Goal: Task Accomplishment & Management: Manage account settings

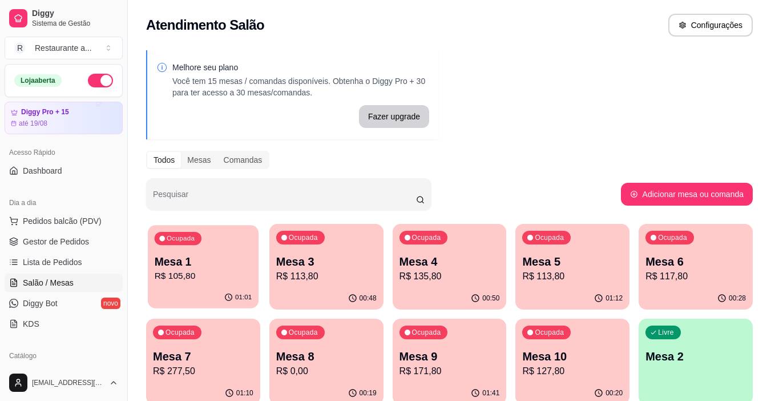
click at [175, 262] on p "Mesa 1" at bounding box center [204, 261] width 98 height 15
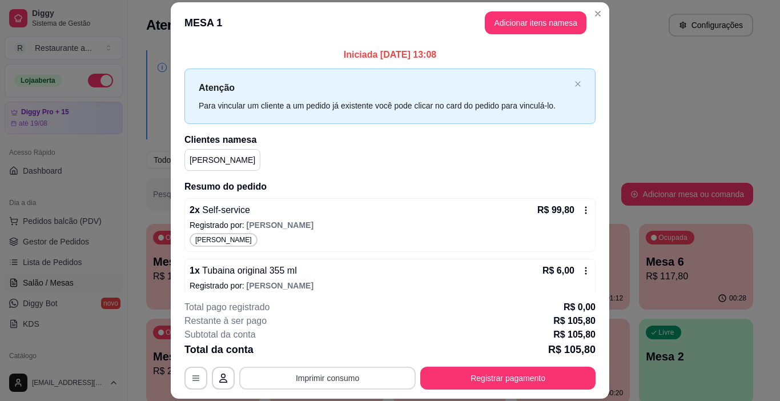
click at [325, 376] on button "Imprimir consumo" at bounding box center [327, 378] width 176 height 23
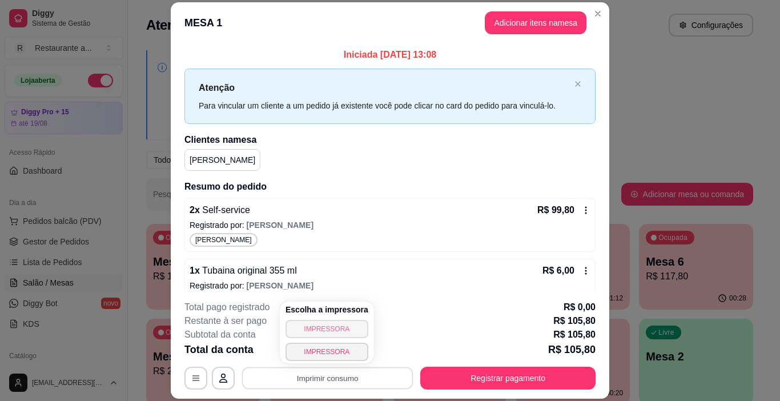
click at [305, 335] on button "IMPRESSORA" at bounding box center [327, 329] width 83 height 18
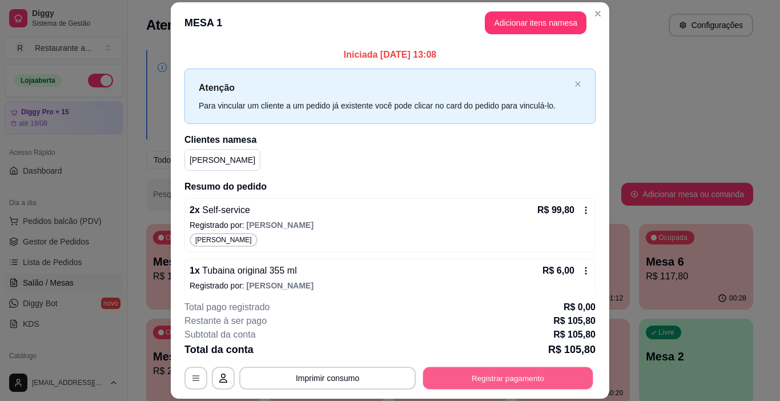
click at [458, 379] on button "Registrar pagamento" at bounding box center [508, 378] width 170 height 22
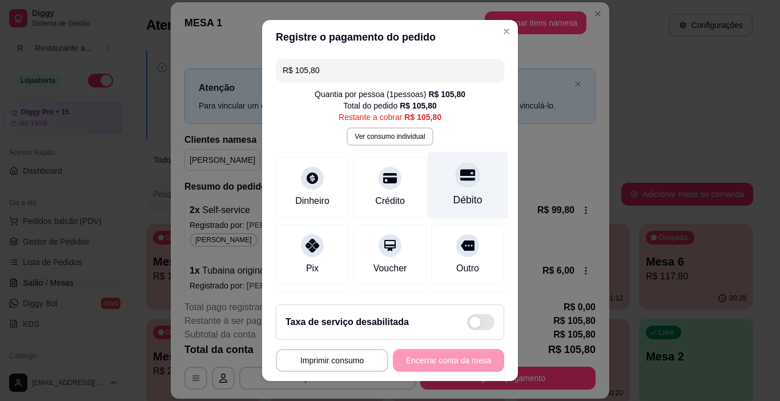
click at [449, 188] on div "Débito" at bounding box center [468, 185] width 81 height 67
type input "R$ 0,00"
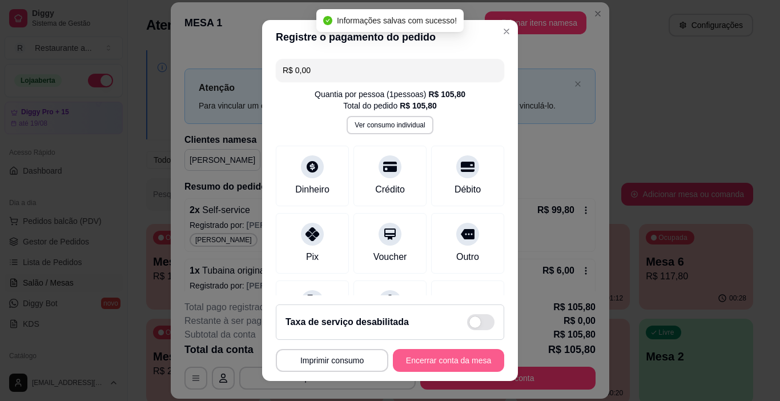
click at [403, 360] on button "Encerrar conta da mesa" at bounding box center [448, 360] width 111 height 23
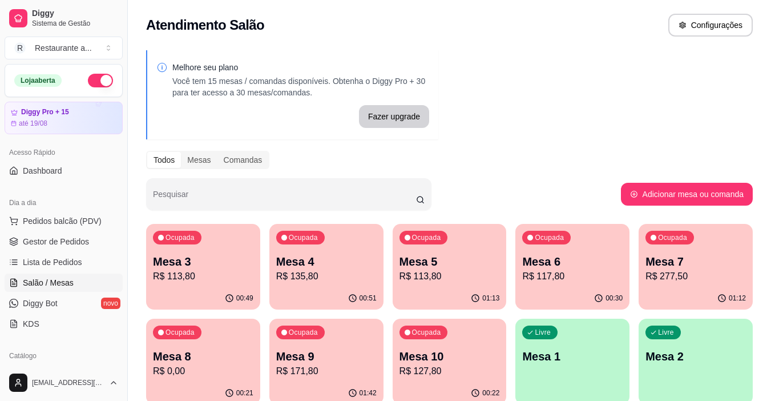
click at [411, 263] on p "Mesa 5" at bounding box center [450, 262] width 100 height 16
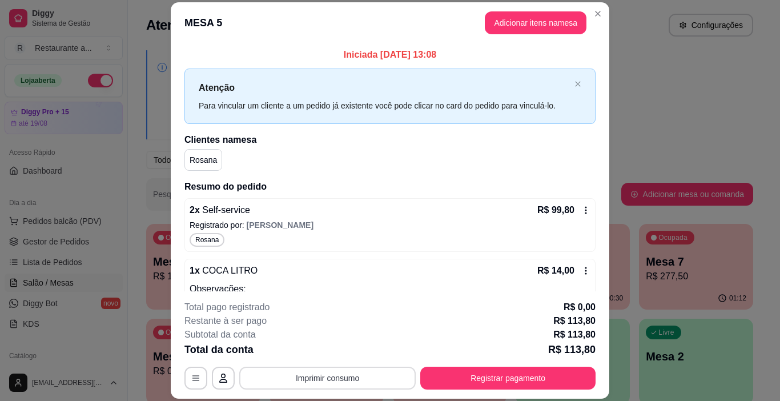
click at [324, 379] on button "Imprimir consumo" at bounding box center [327, 378] width 176 height 23
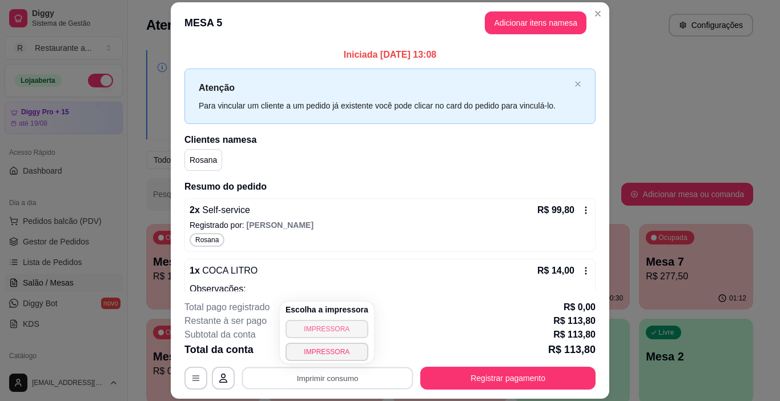
click at [343, 337] on button "IMPRESSORA" at bounding box center [327, 329] width 83 height 18
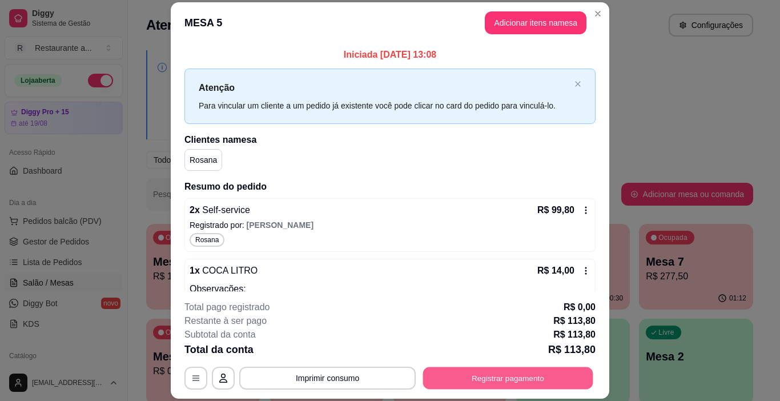
click at [499, 378] on button "Registrar pagamento" at bounding box center [508, 378] width 170 height 22
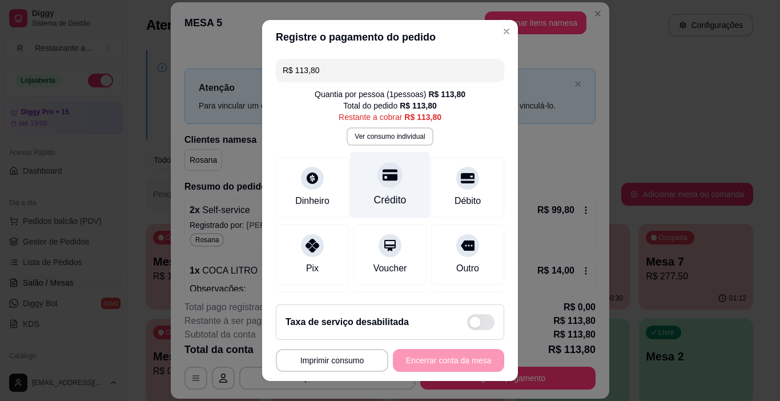
click at [377, 191] on div "Crédito" at bounding box center [390, 185] width 81 height 67
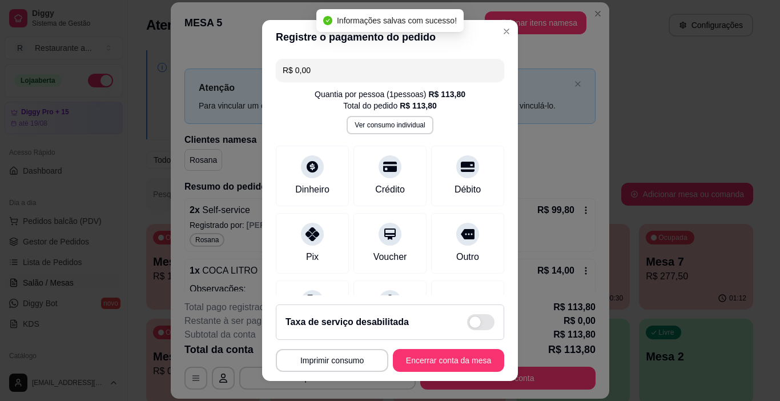
type input "R$ 0,00"
click at [425, 360] on button "Encerrar conta da mesa" at bounding box center [448, 360] width 111 height 23
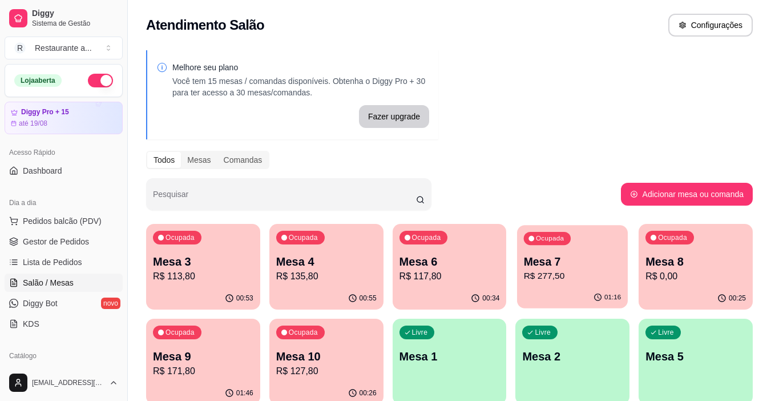
click at [572, 256] on p "Mesa 7" at bounding box center [573, 261] width 98 height 15
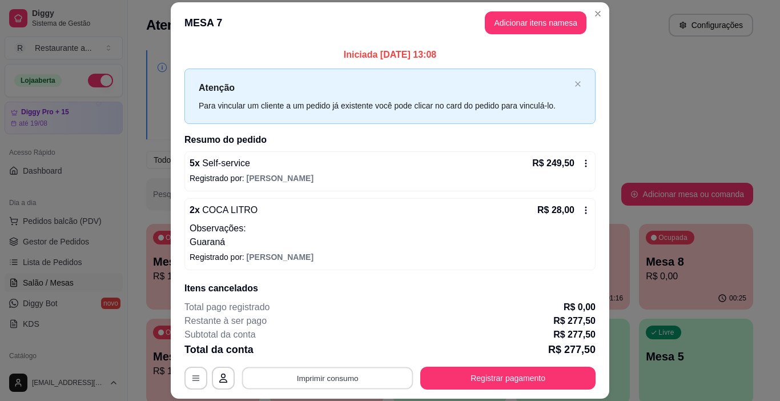
click at [349, 383] on button "Imprimir consumo" at bounding box center [327, 378] width 171 height 22
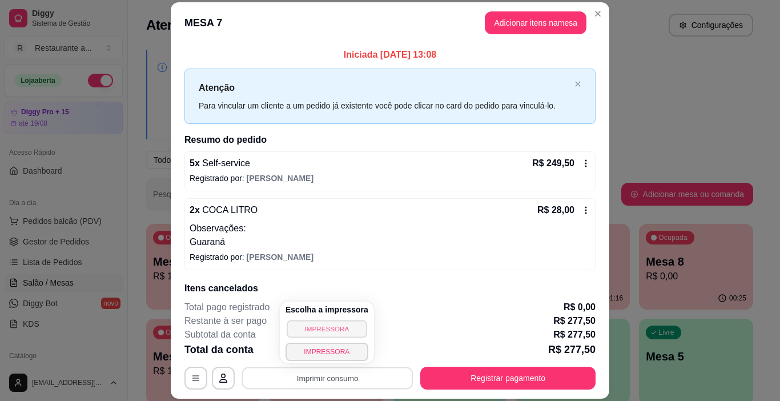
click at [315, 326] on button "IMPRESSORA" at bounding box center [327, 329] width 80 height 18
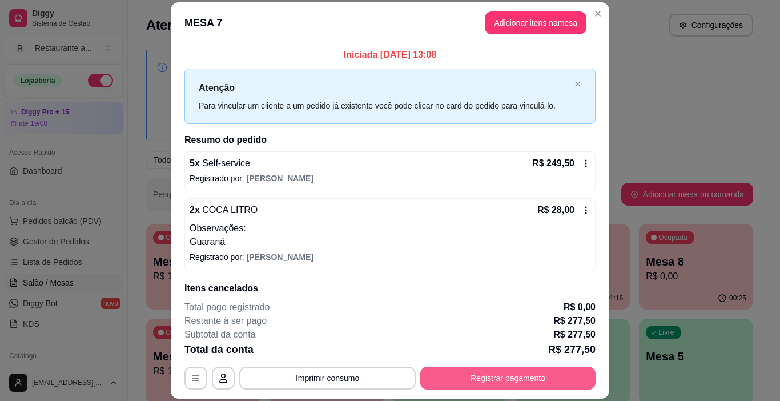
click at [452, 380] on button "Registrar pagamento" at bounding box center [507, 378] width 175 height 23
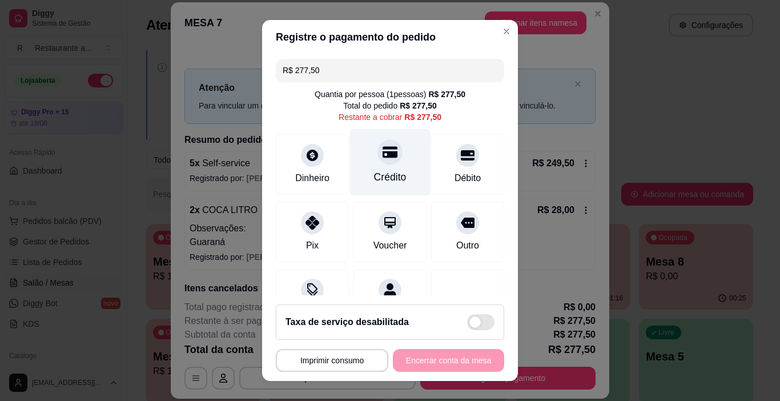
click at [377, 164] on div at bounding box center [389, 152] width 25 height 25
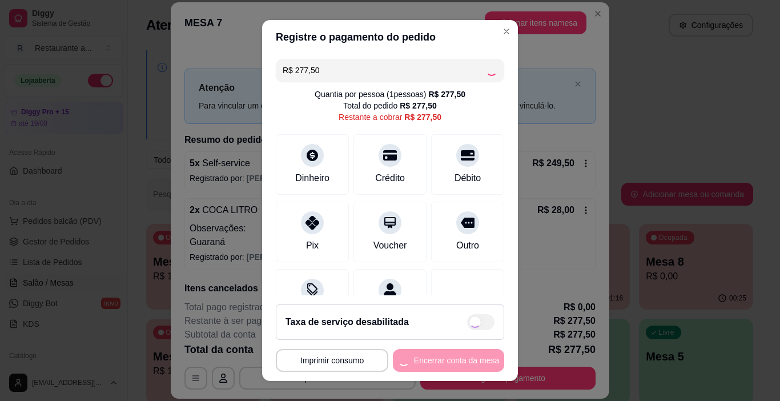
type input "R$ 0,00"
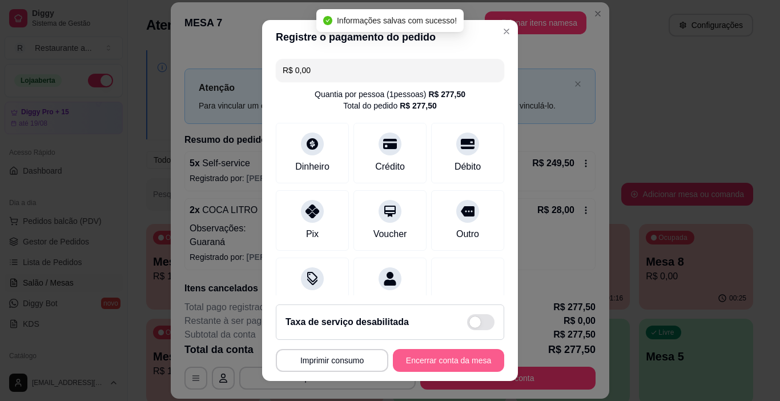
click at [456, 365] on button "Encerrar conta da mesa" at bounding box center [448, 360] width 111 height 23
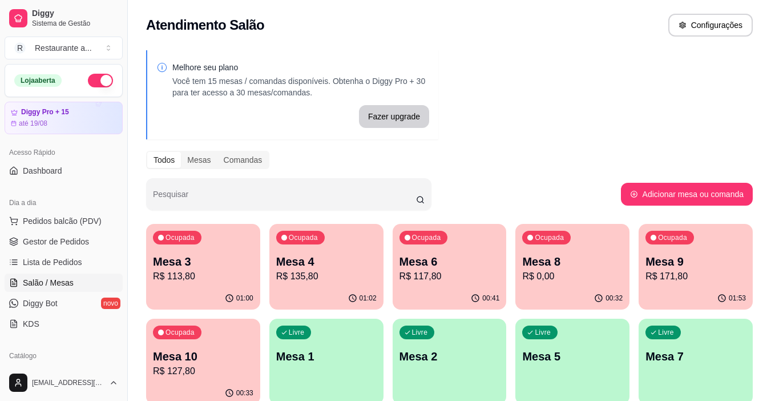
click at [433, 279] on p "R$ 117,80" at bounding box center [450, 277] width 100 height 14
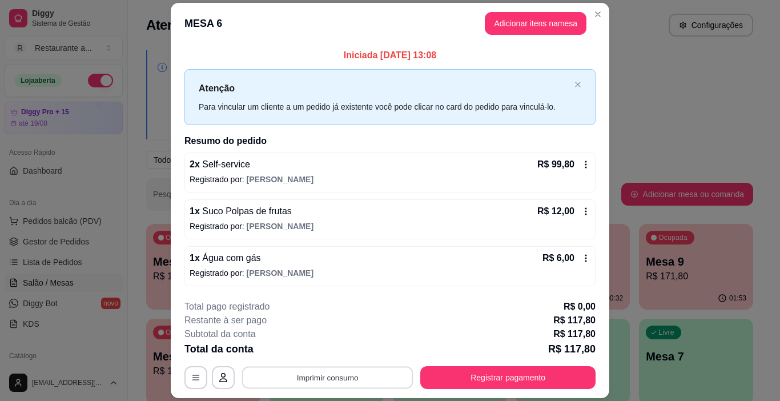
click at [345, 372] on button "Imprimir consumo" at bounding box center [327, 377] width 171 height 22
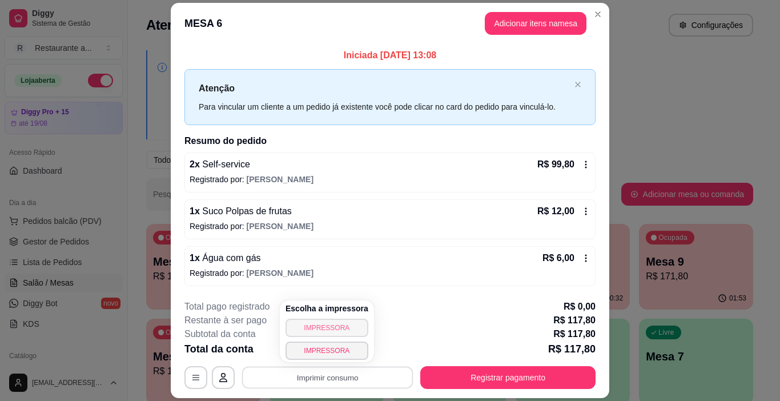
click at [330, 327] on button "IMPRESSORA" at bounding box center [327, 328] width 83 height 18
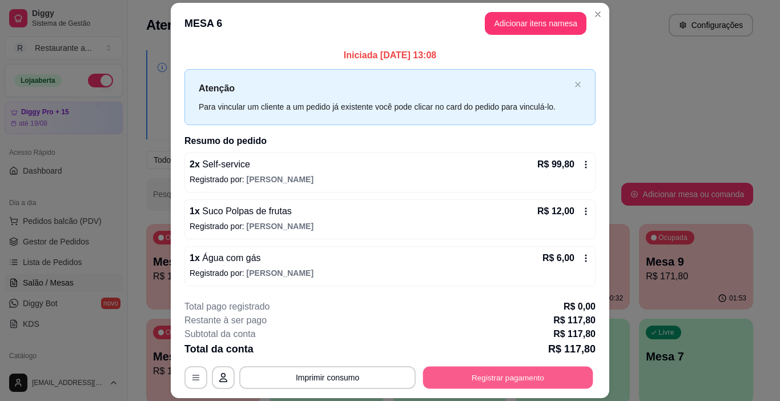
click at [493, 373] on button "Registrar pagamento" at bounding box center [508, 377] width 170 height 22
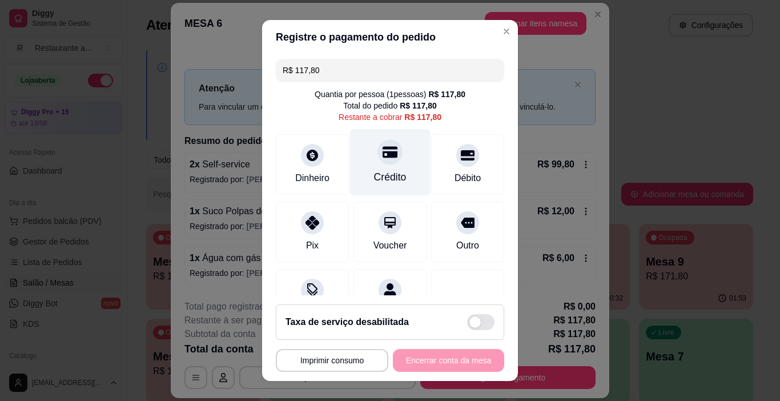
click at [383, 156] on icon at bounding box center [390, 152] width 15 height 11
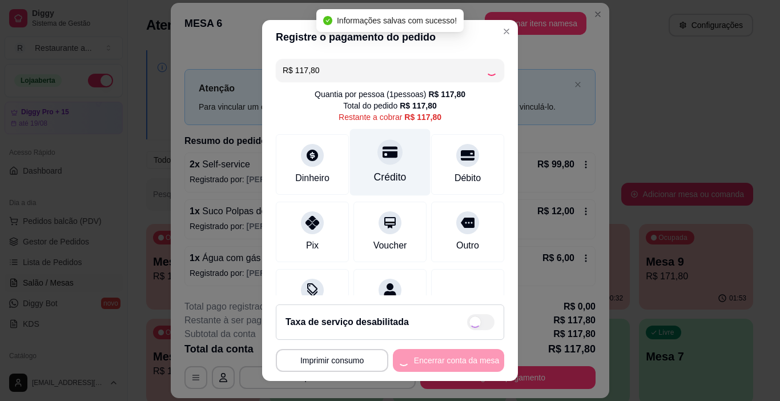
type input "R$ 0,00"
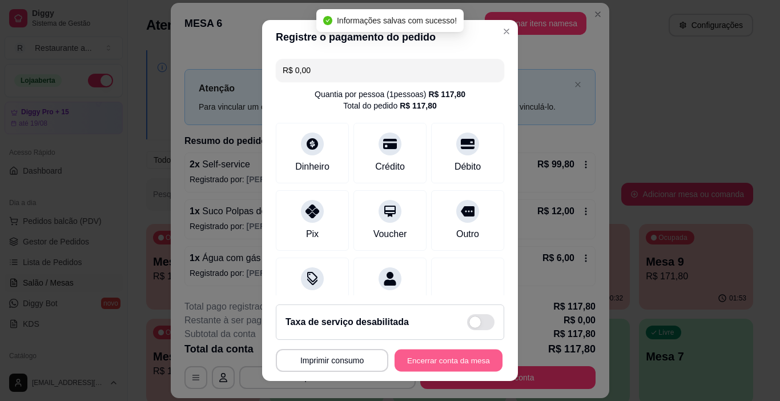
click at [445, 360] on button "Encerrar conta da mesa" at bounding box center [449, 360] width 108 height 22
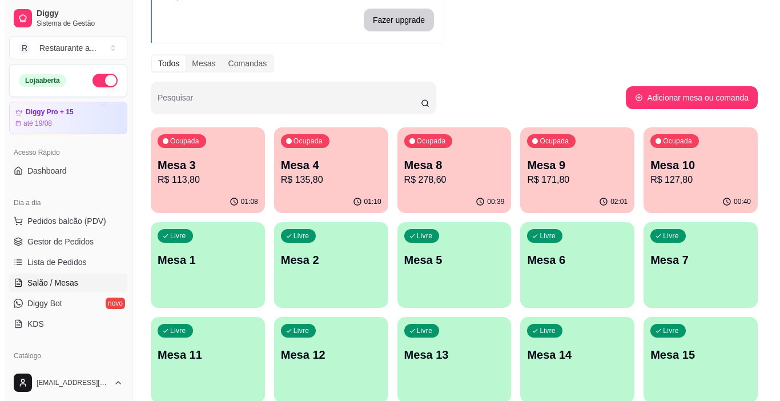
scroll to position [114, 0]
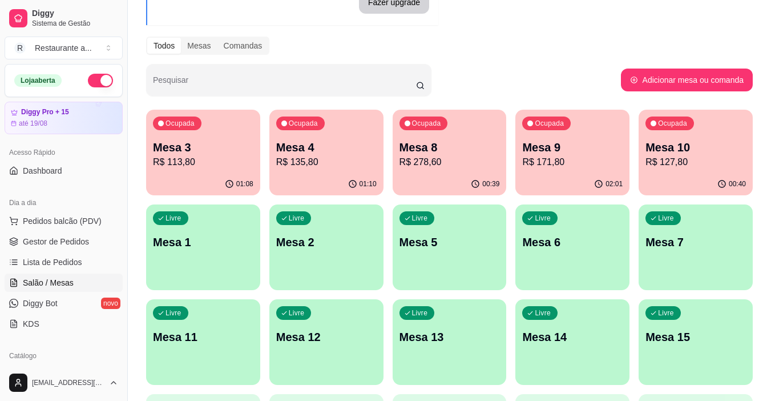
click at [686, 163] on p "R$ 127,80" at bounding box center [696, 162] width 100 height 14
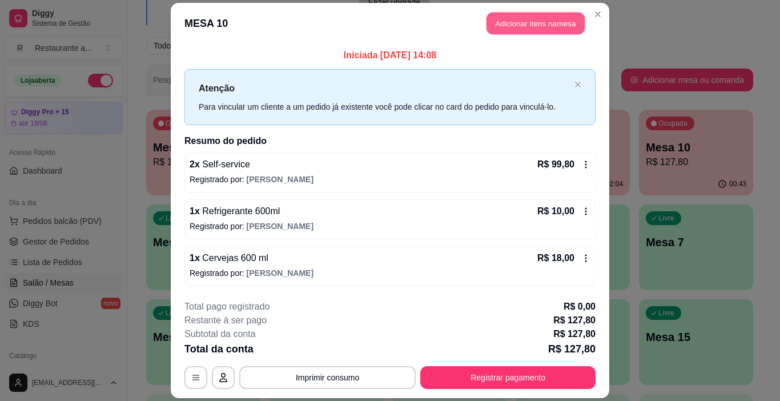
click at [523, 21] on button "Adicionar itens na mesa" at bounding box center [535, 24] width 98 height 22
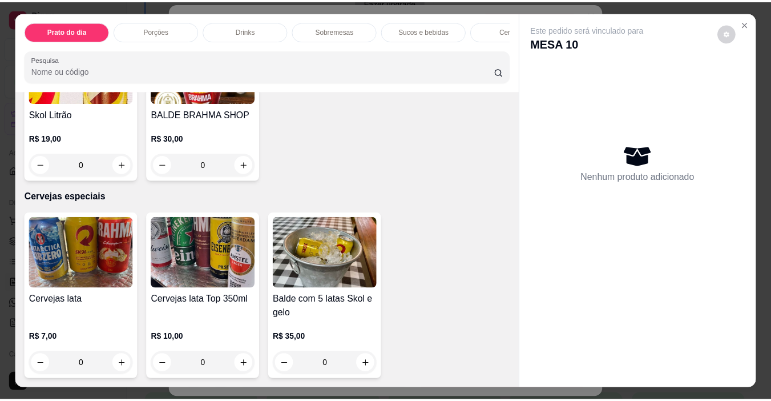
scroll to position [2227, 0]
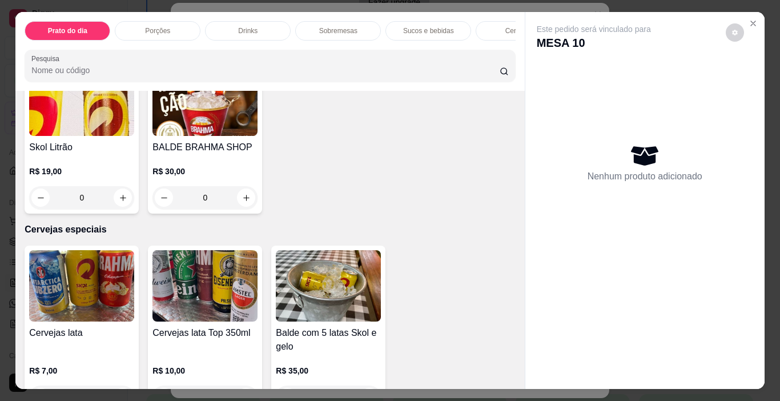
click at [242, 39] on icon "increase-product-quantity" at bounding box center [246, 35] width 9 height 9
type input "1"
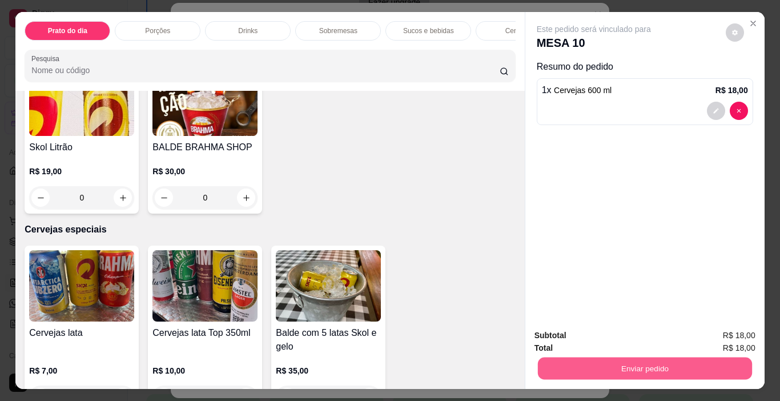
click at [656, 364] on button "Enviar pedido" at bounding box center [644, 368] width 214 height 22
click at [624, 336] on button "Não registrar e enviar pedido" at bounding box center [607, 336] width 119 height 22
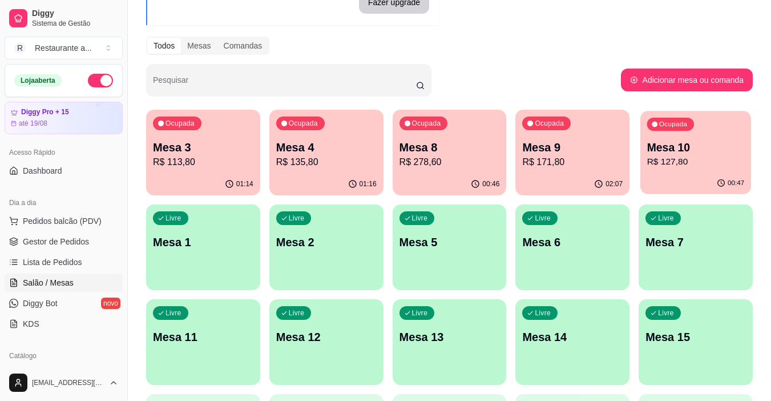
click at [706, 152] on p "Mesa 10" at bounding box center [697, 147] width 98 height 15
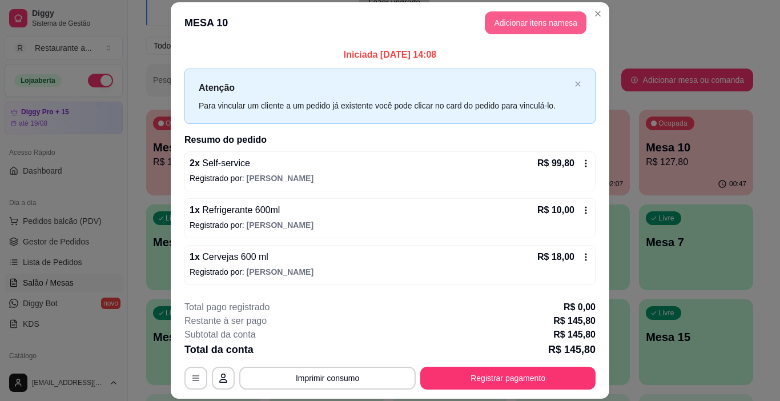
click at [523, 19] on button "Adicionar itens na mesa" at bounding box center [536, 22] width 102 height 23
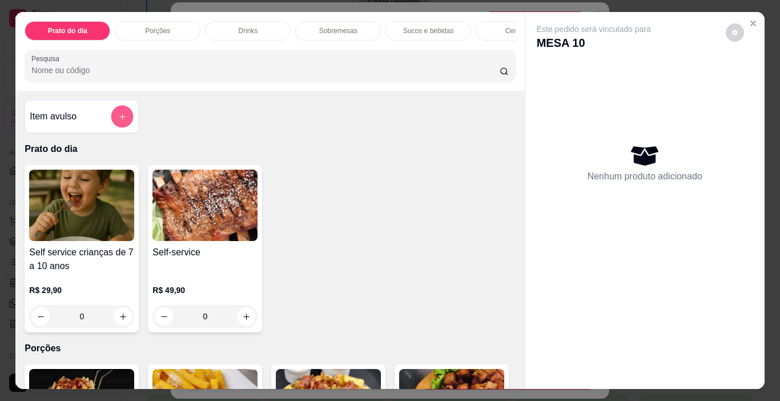
click at [118, 117] on icon "add-separate-item" at bounding box center [122, 116] width 9 height 9
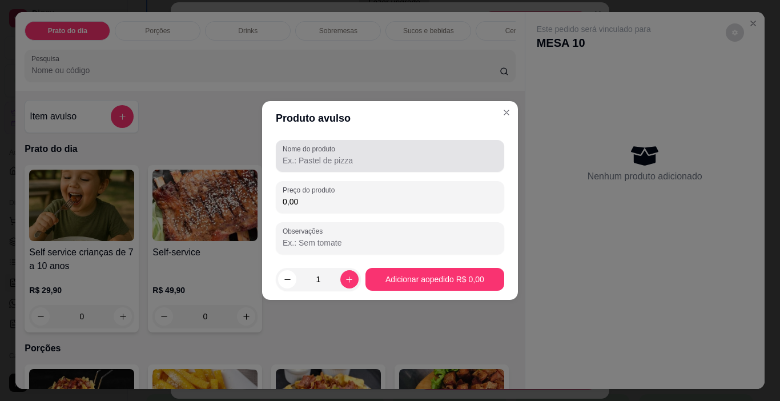
click at [319, 159] on input "Nome do produto" at bounding box center [390, 160] width 215 height 11
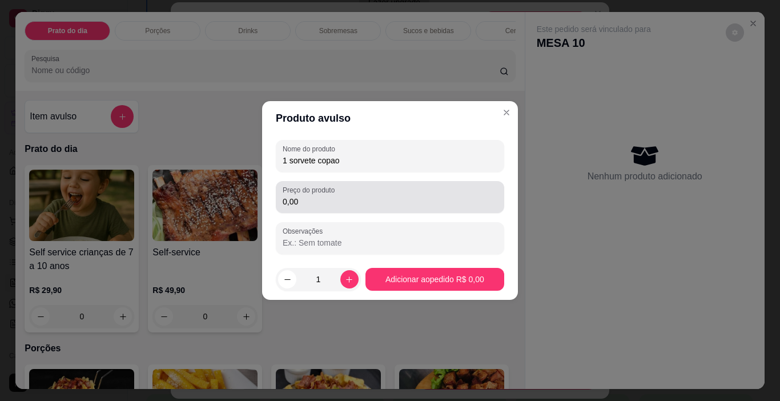
type input "1 sorvete copao"
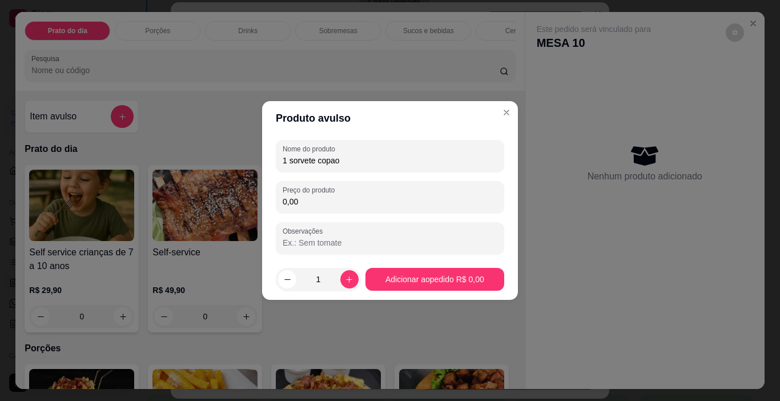
click at [321, 196] on input "0,00" at bounding box center [390, 201] width 215 height 11
type input "8,00"
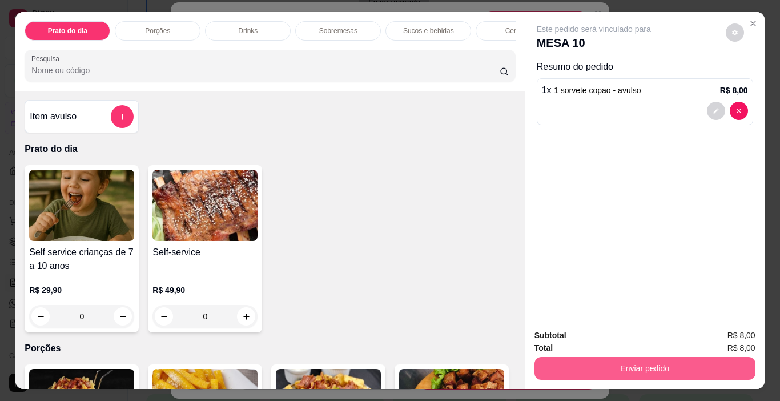
click at [669, 360] on button "Enviar pedido" at bounding box center [644, 368] width 221 height 23
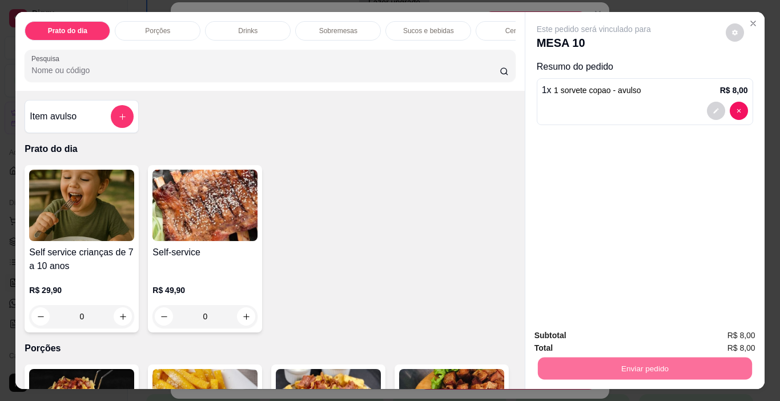
click at [622, 338] on button "Não registrar e enviar pedido" at bounding box center [606, 335] width 115 height 21
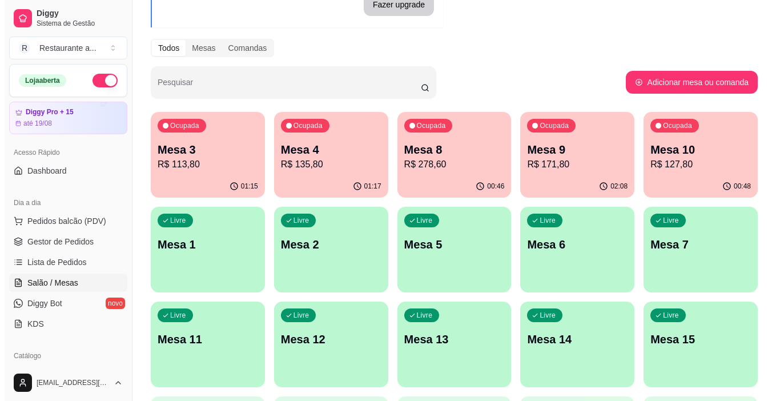
scroll to position [114, 0]
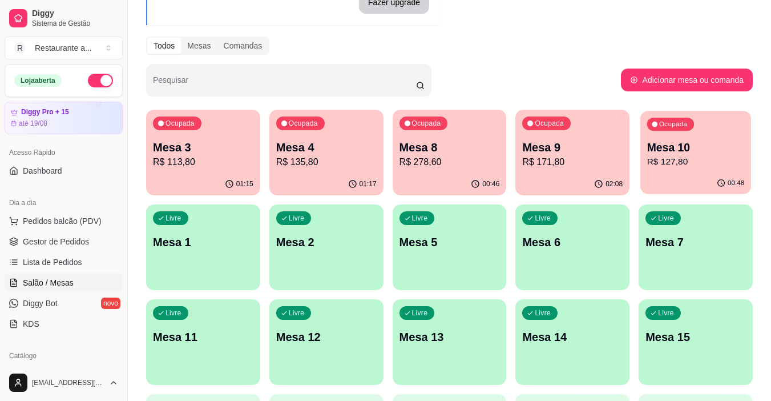
click at [690, 158] on p "R$ 127,80" at bounding box center [697, 161] width 98 height 13
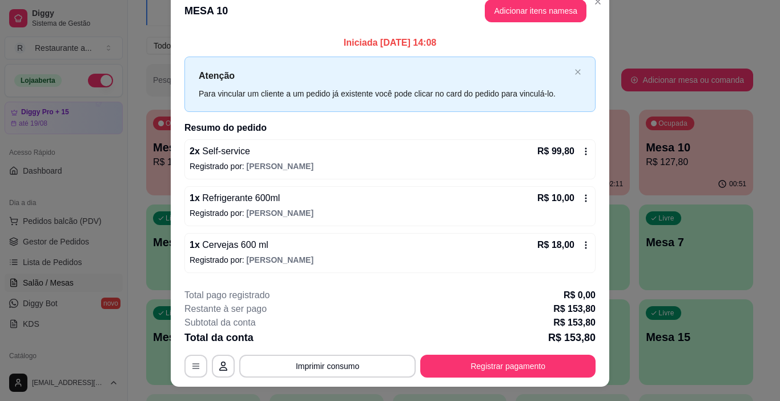
scroll to position [0, 0]
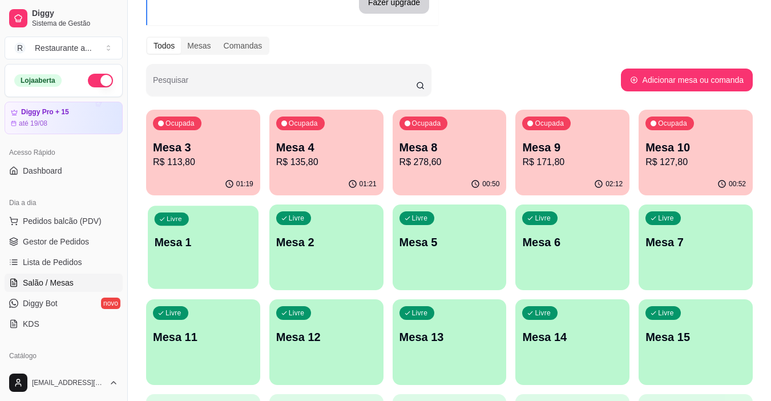
click at [208, 247] on p "Mesa 1" at bounding box center [204, 242] width 98 height 15
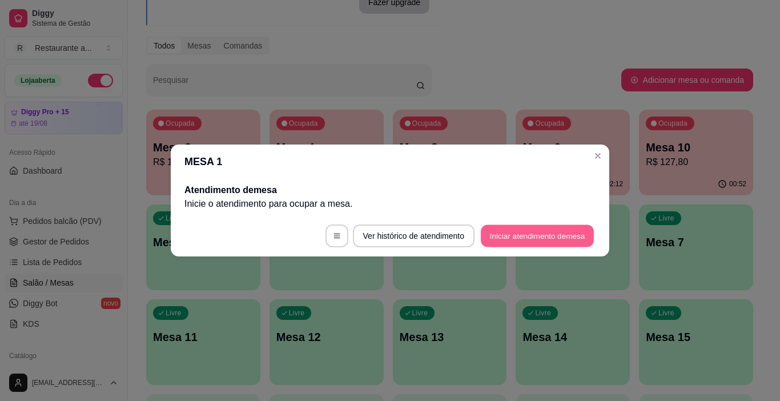
click at [536, 235] on button "Iniciar atendimento de mesa" at bounding box center [537, 236] width 113 height 22
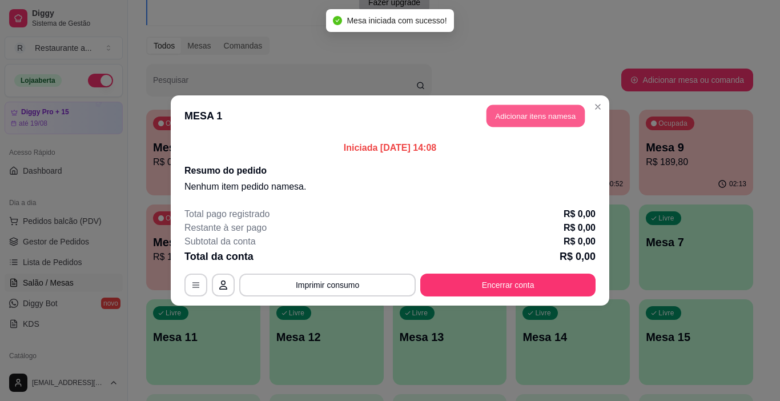
click at [536, 112] on button "Adicionar itens na mesa" at bounding box center [535, 116] width 98 height 22
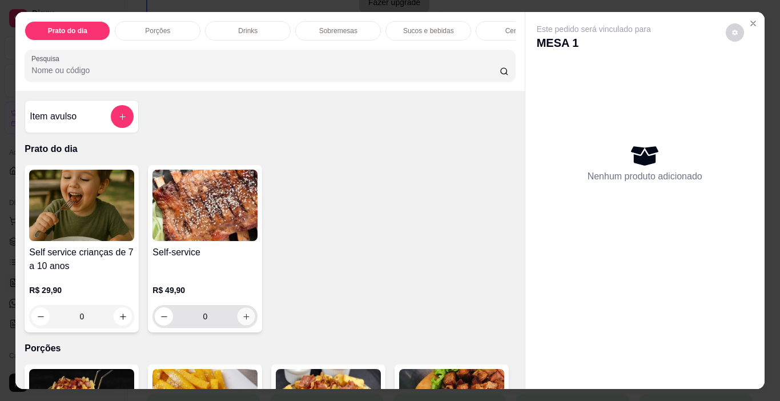
click at [243, 317] on icon "increase-product-quantity" at bounding box center [246, 316] width 9 height 9
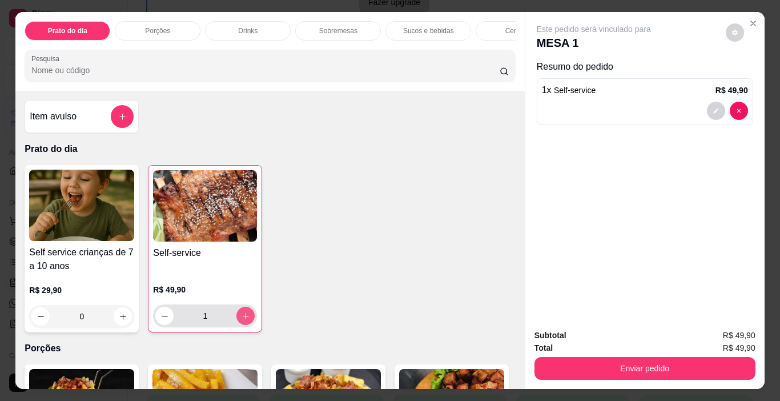
click at [243, 317] on icon "increase-product-quantity" at bounding box center [246, 316] width 9 height 9
type input "3"
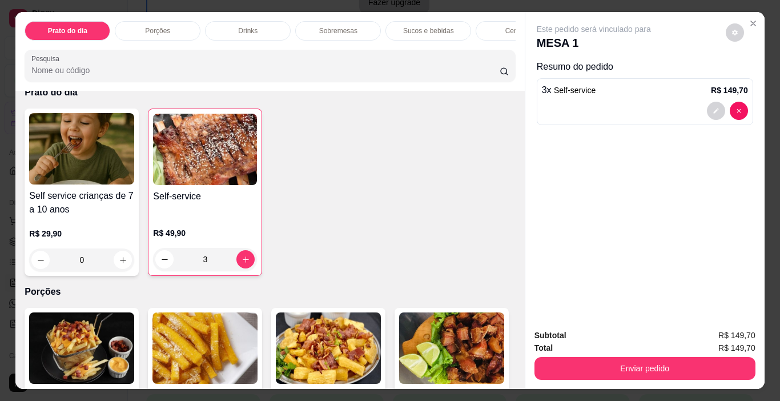
scroll to position [57, 0]
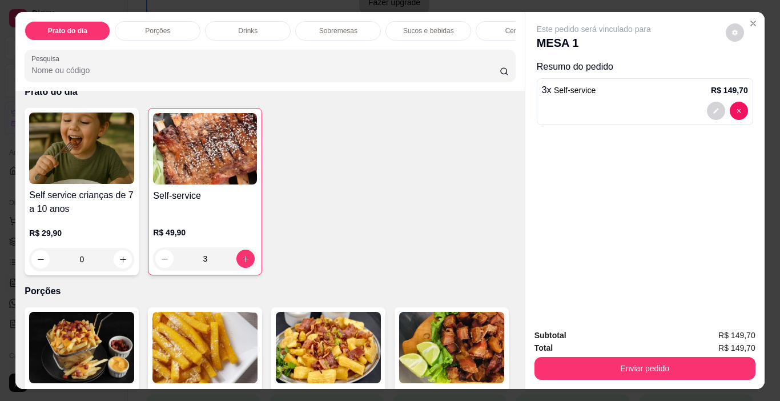
click at [437, 26] on p "Sucos e bebidas" at bounding box center [428, 30] width 51 height 9
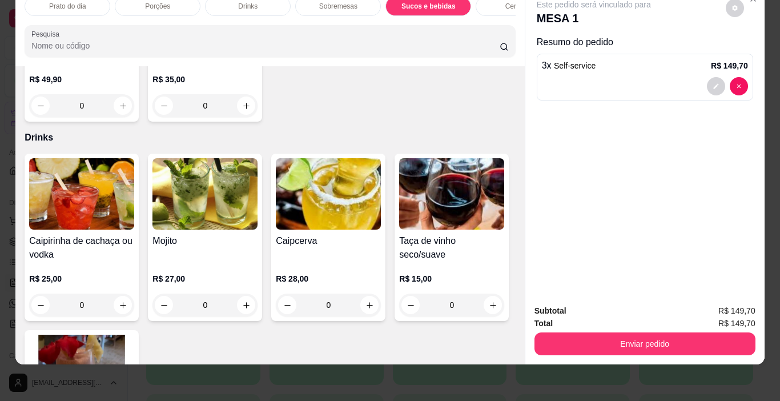
scroll to position [548, 0]
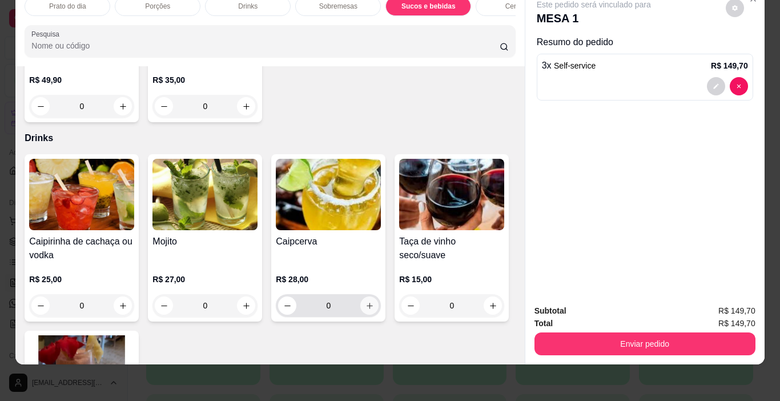
click at [365, 301] on icon "increase-product-quantity" at bounding box center [369, 305] width 9 height 9
type input "1"
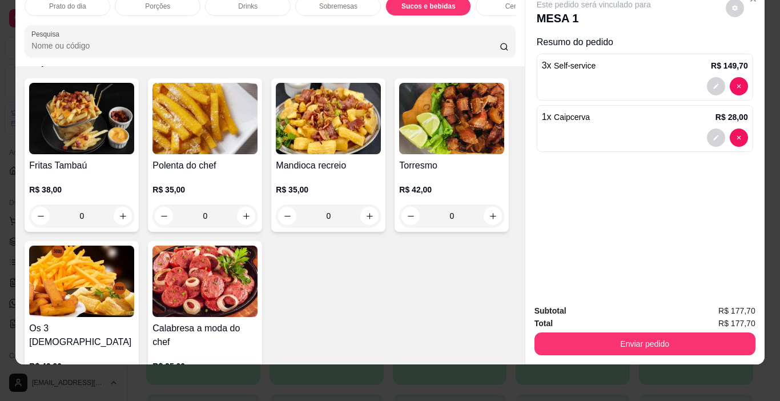
scroll to position [0, 0]
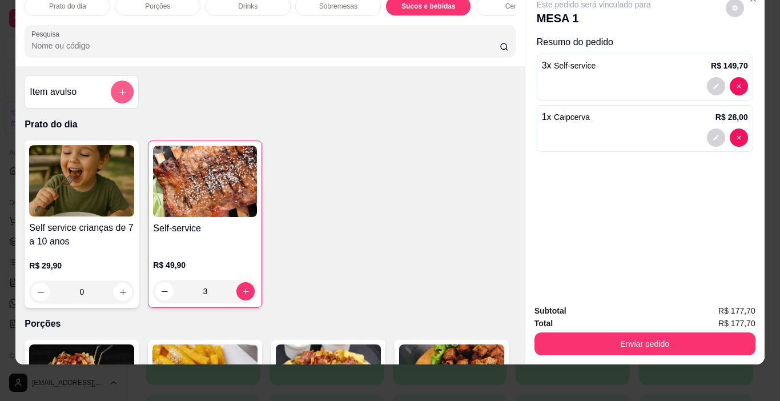
click at [119, 90] on icon "add-separate-item" at bounding box center [122, 92] width 6 height 6
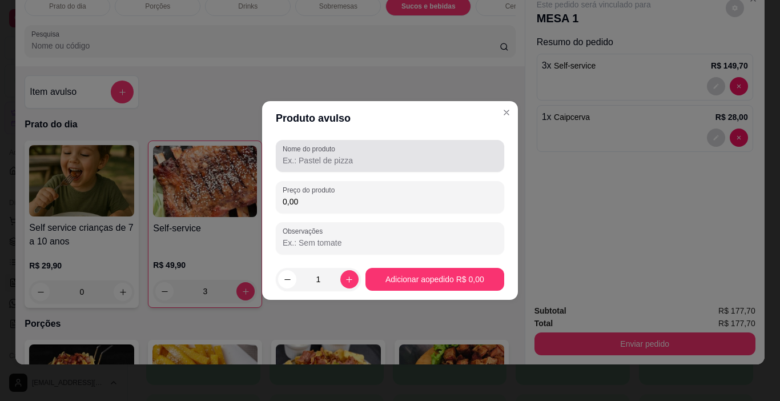
click at [304, 154] on div at bounding box center [390, 155] width 215 height 23
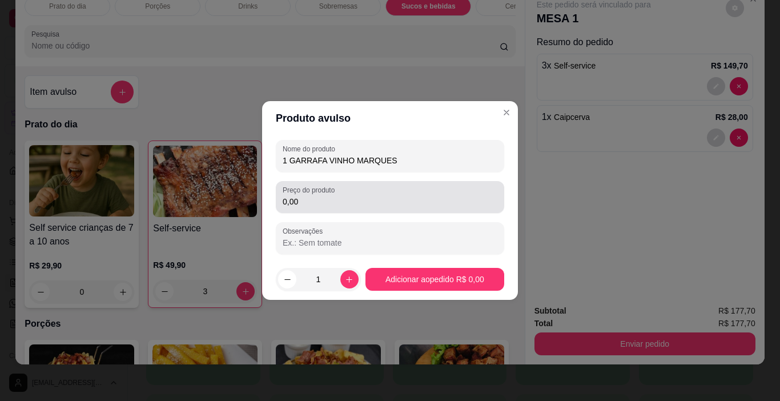
type input "1 GARRAFA VINHO MARQUES"
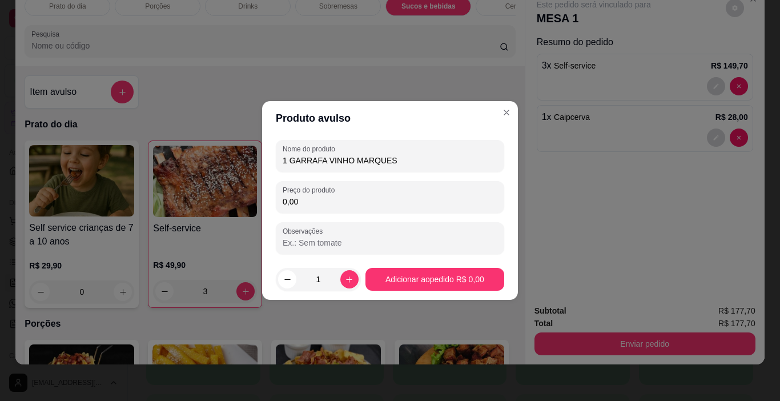
click at [307, 196] on input "0,00" at bounding box center [390, 201] width 215 height 11
type input "30,00"
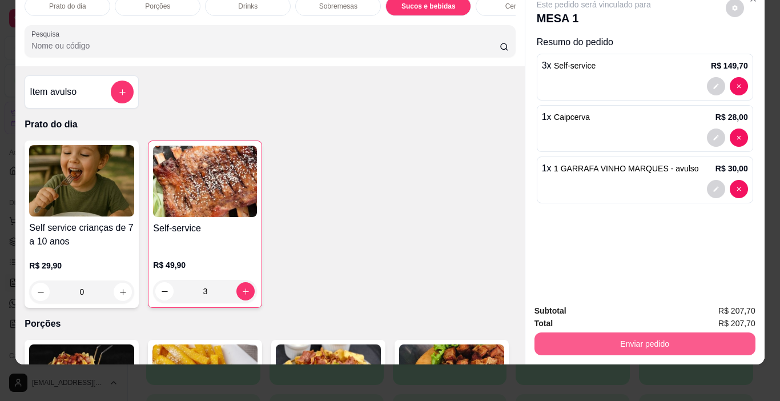
click at [635, 332] on button "Enviar pedido" at bounding box center [644, 343] width 221 height 23
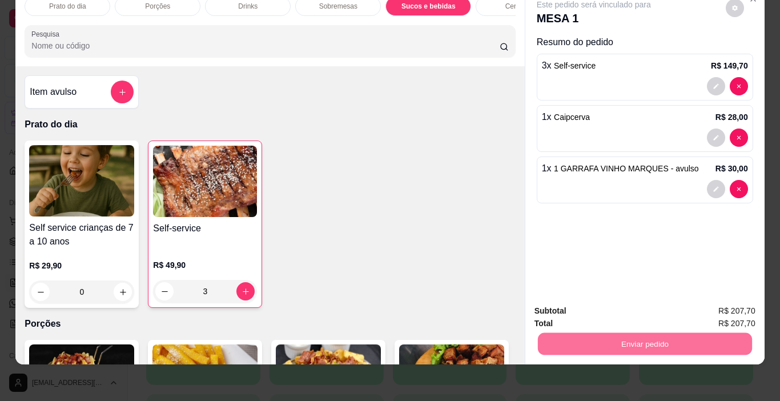
click at [702, 309] on button "Sim, quero registrar" at bounding box center [715, 307] width 85 height 22
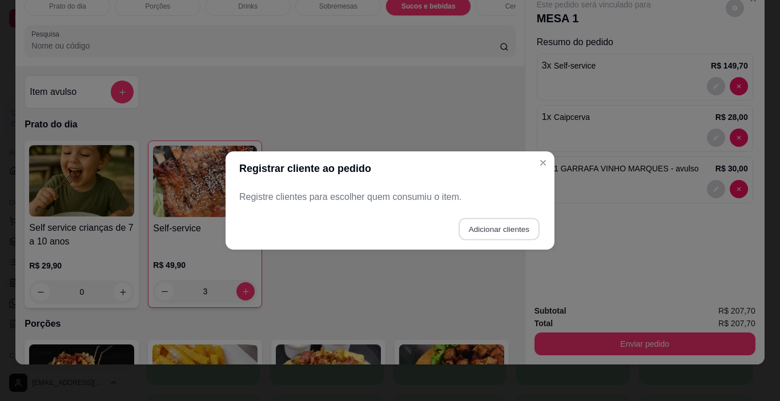
click at [500, 227] on button "Adicionar clientes" at bounding box center [499, 229] width 81 height 22
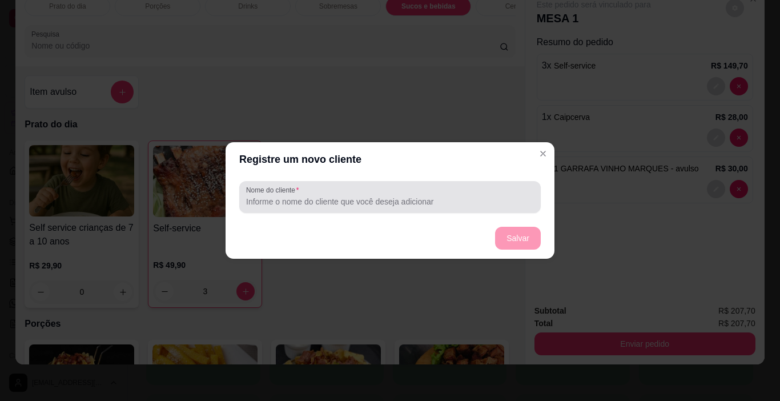
click at [263, 199] on input "Nome do cliente" at bounding box center [390, 201] width 288 height 11
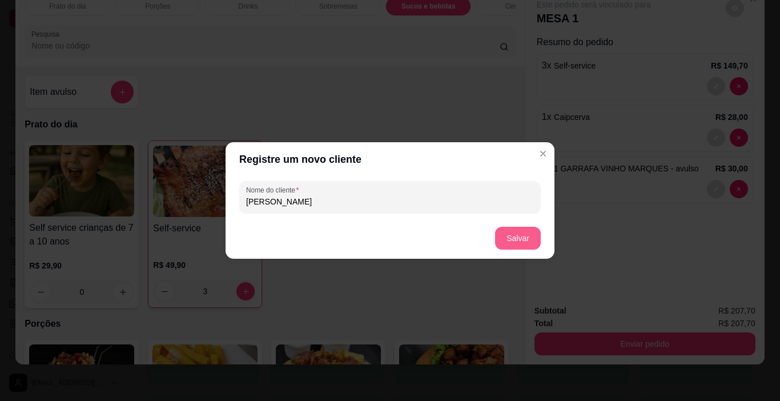
type input "SHEILA"
click at [525, 233] on button "Salvar" at bounding box center [518, 238] width 46 height 23
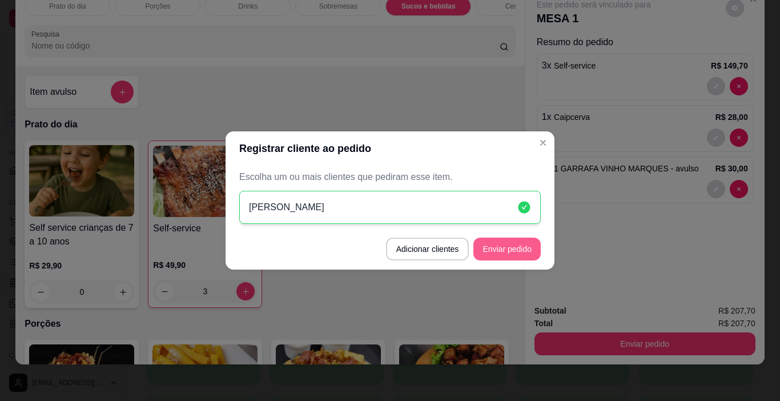
click at [513, 246] on button "Enviar pedido" at bounding box center [506, 249] width 67 height 23
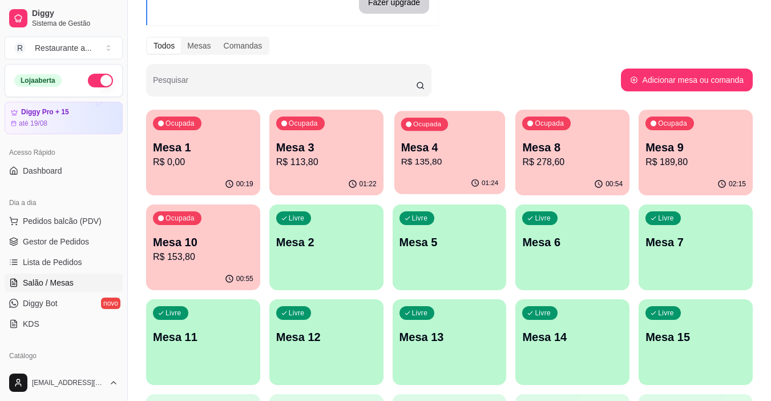
click at [449, 160] on p "R$ 135,80" at bounding box center [450, 161] width 98 height 13
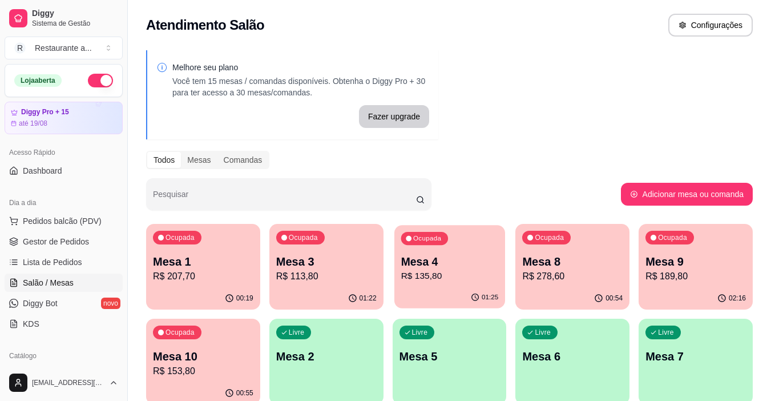
click at [461, 271] on p "R$ 135,80" at bounding box center [450, 276] width 98 height 13
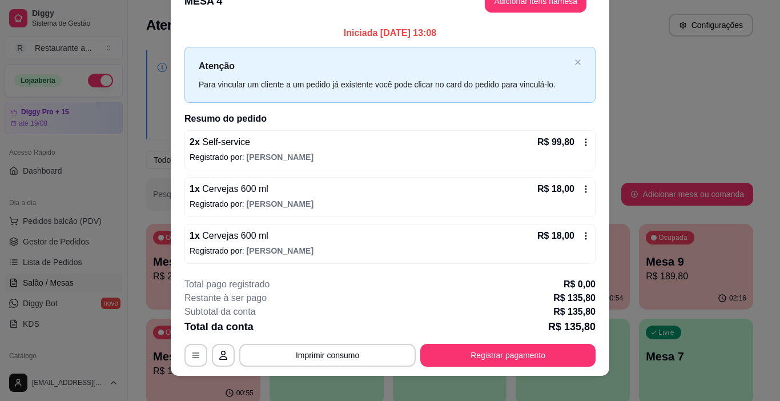
scroll to position [34, 0]
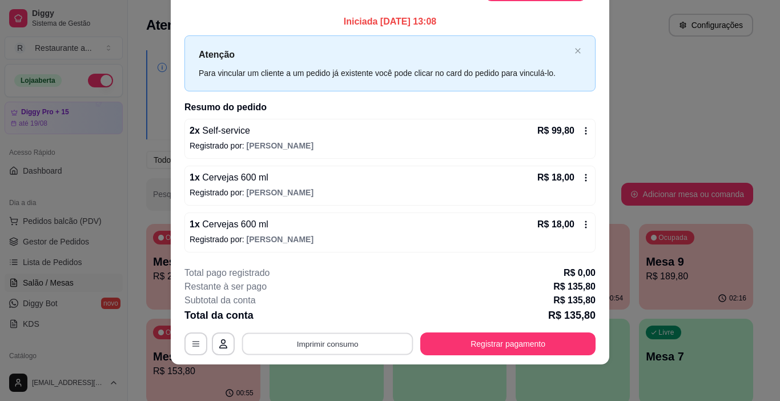
click at [348, 343] on button "Imprimir consumo" at bounding box center [327, 343] width 171 height 22
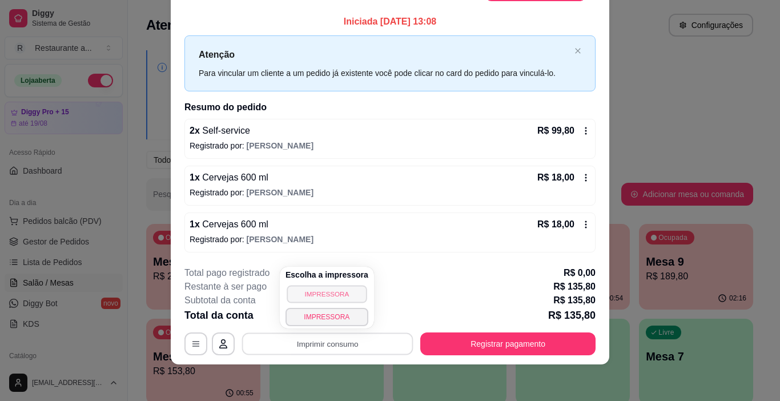
click at [325, 291] on button "IMPRESSORA" at bounding box center [327, 294] width 80 height 18
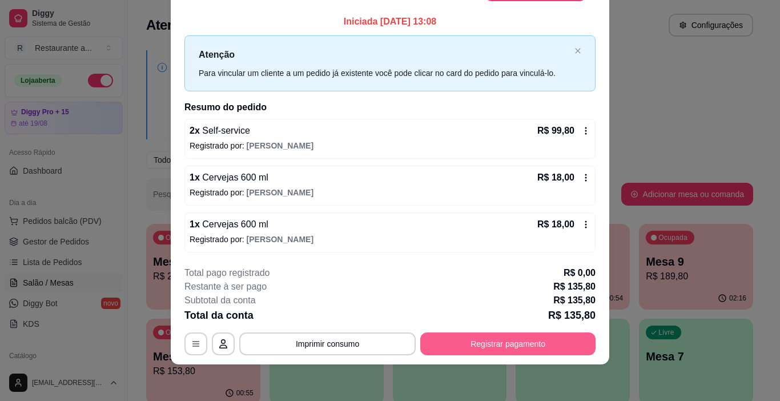
click at [505, 343] on button "Registrar pagamento" at bounding box center [507, 343] width 175 height 23
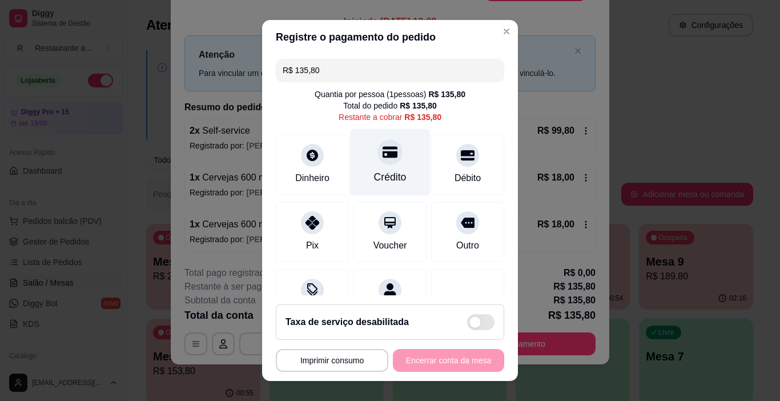
click at [377, 160] on div at bounding box center [389, 152] width 25 height 25
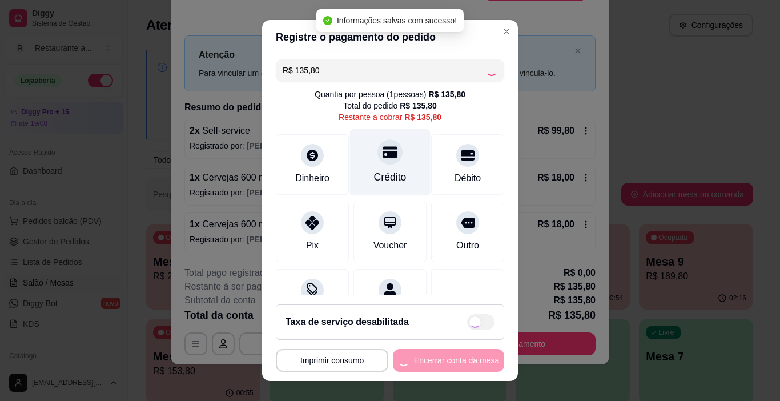
type input "R$ 0,00"
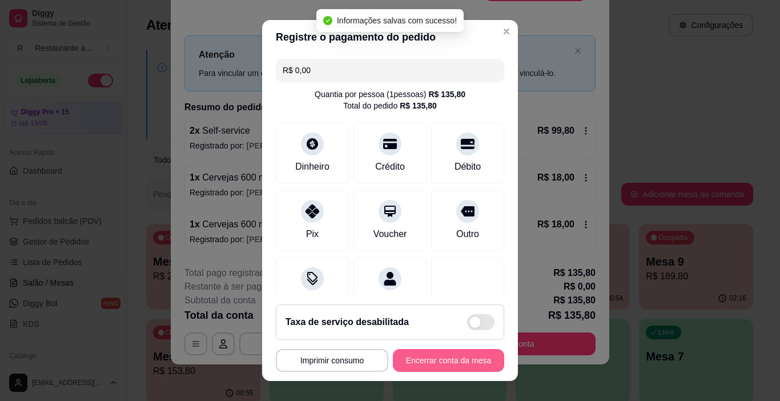
click at [431, 358] on button "Encerrar conta da mesa" at bounding box center [448, 360] width 111 height 23
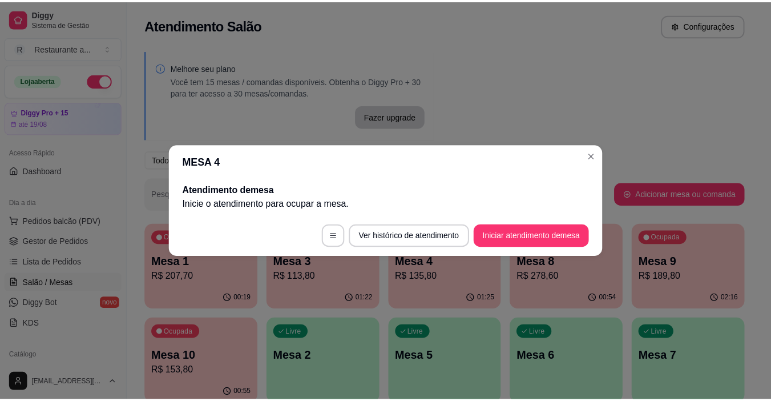
scroll to position [0, 0]
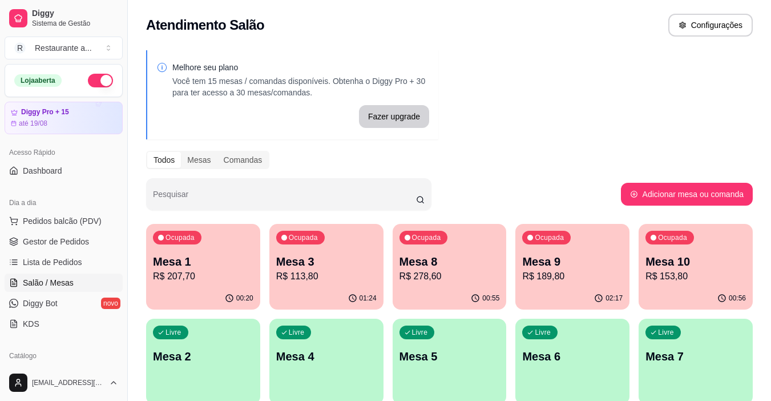
click at [560, 268] on p "Mesa 9" at bounding box center [572, 262] width 100 height 16
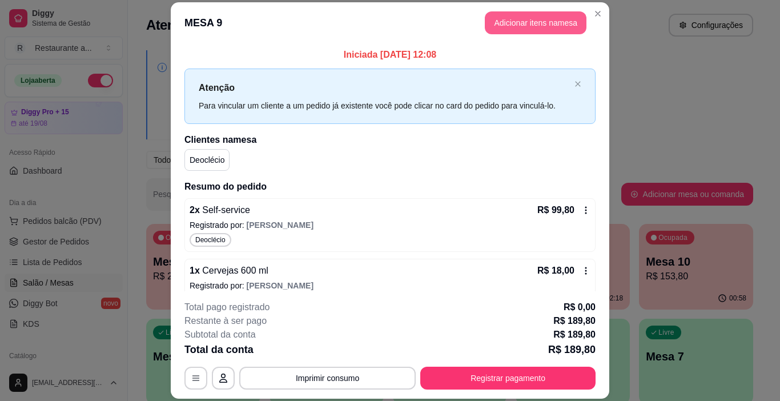
click at [534, 21] on button "Adicionar itens na mesa" at bounding box center [536, 22] width 102 height 23
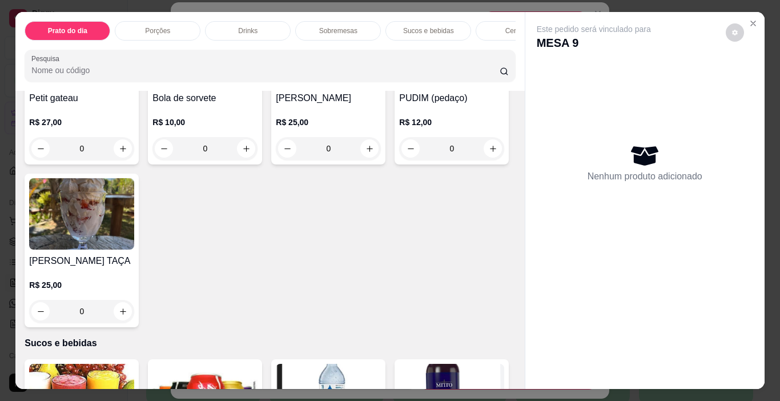
scroll to position [1085, 0]
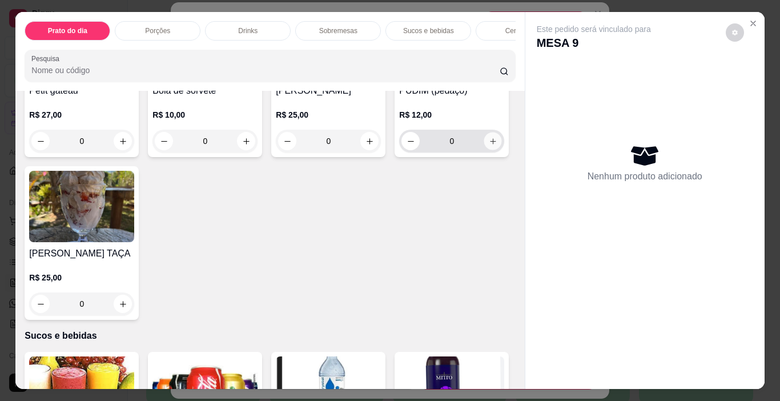
click at [484, 150] on button "increase-product-quantity" at bounding box center [493, 141] width 18 height 18
type input "1"
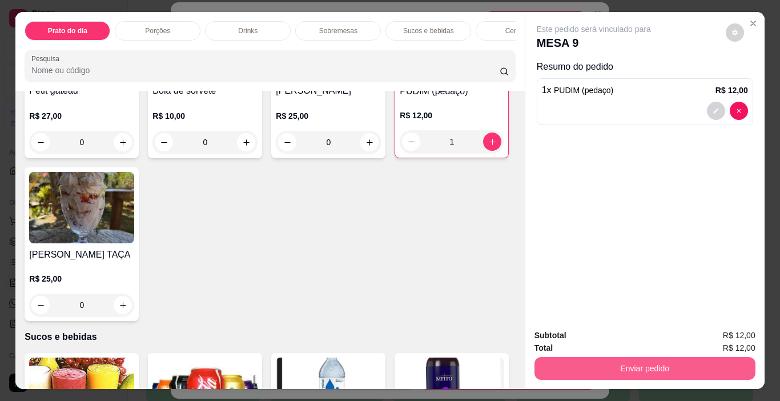
click at [655, 361] on button "Enviar pedido" at bounding box center [644, 368] width 221 height 23
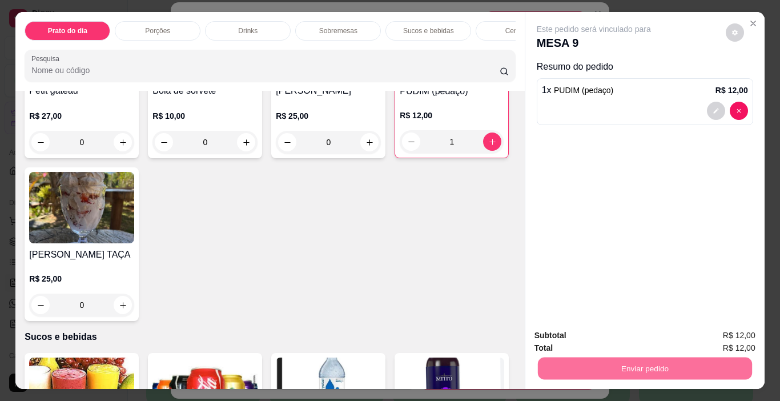
click at [616, 336] on button "Não registrar e enviar pedido" at bounding box center [606, 335] width 115 height 21
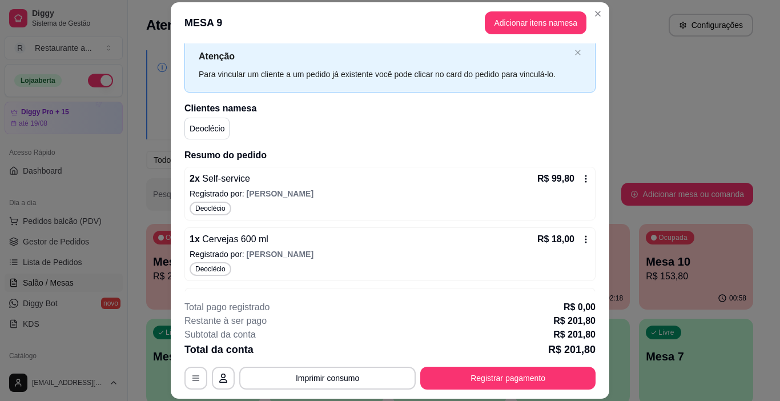
scroll to position [0, 0]
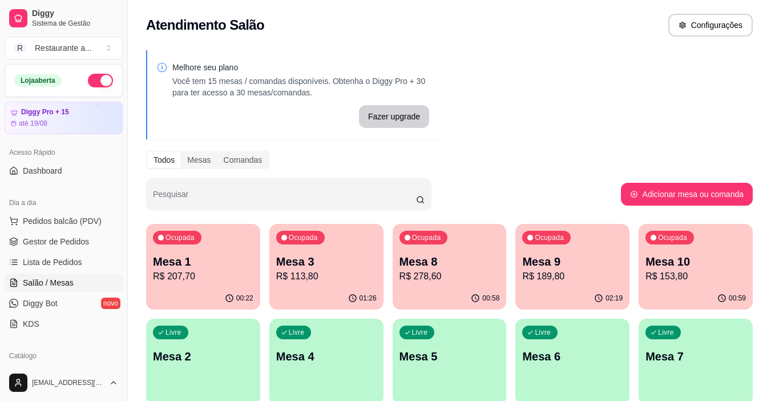
click at [435, 276] on p "R$ 278,60" at bounding box center [450, 277] width 100 height 14
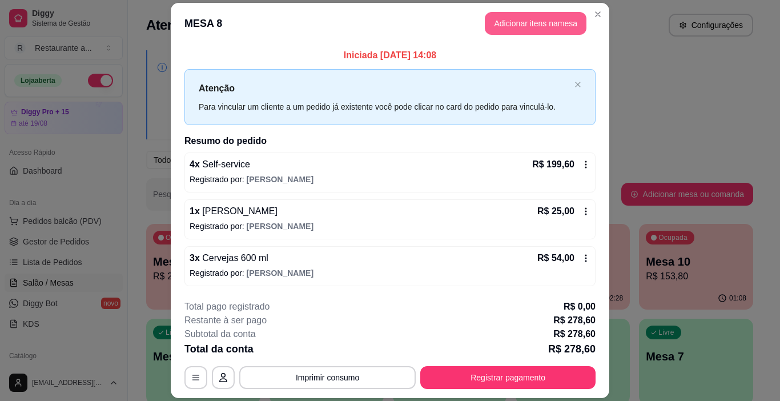
click at [517, 19] on button "Adicionar itens na mesa" at bounding box center [536, 23] width 102 height 23
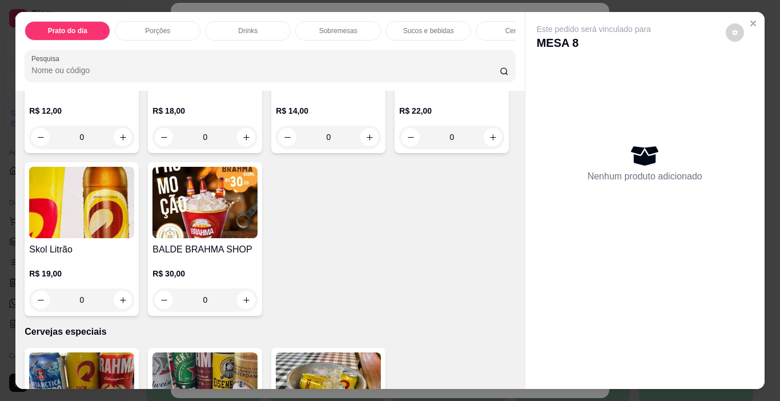
scroll to position [2170, 0]
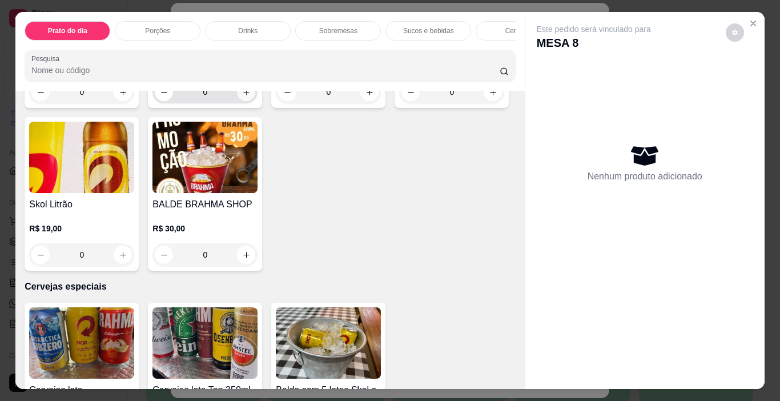
click at [244, 97] on icon "increase-product-quantity" at bounding box center [246, 92] width 9 height 9
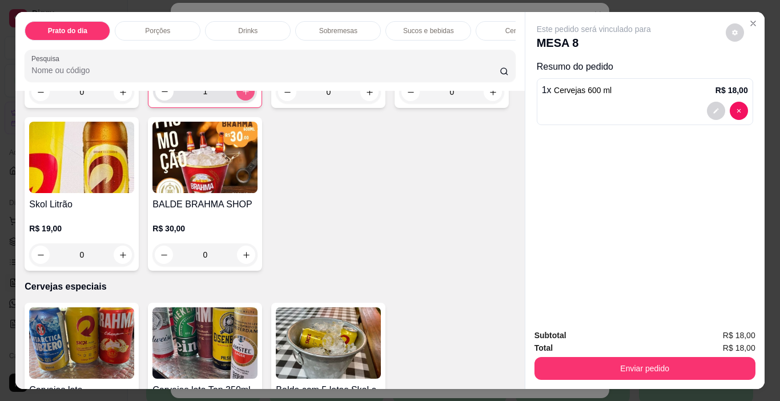
click at [244, 96] on icon "increase-product-quantity" at bounding box center [246, 91] width 9 height 9
type input "3"
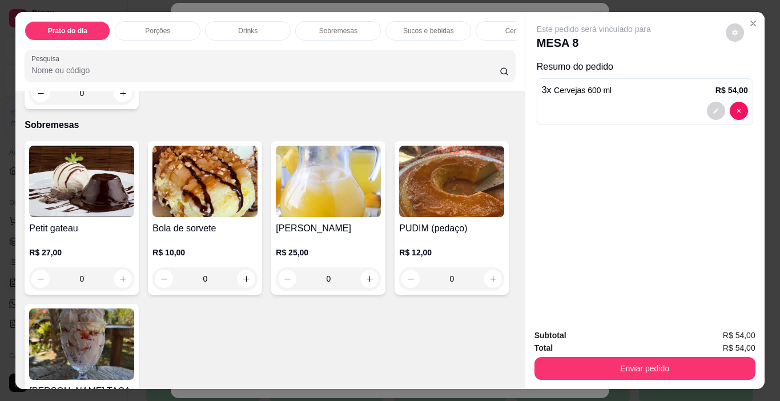
scroll to position [1062, 0]
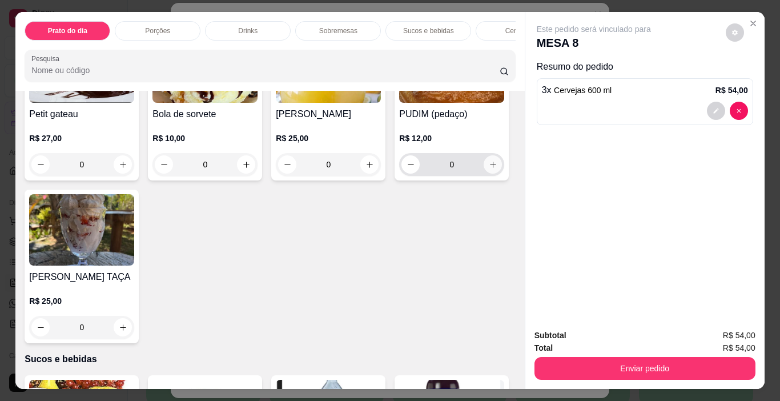
click at [489, 169] on icon "increase-product-quantity" at bounding box center [493, 164] width 9 height 9
type input "1"
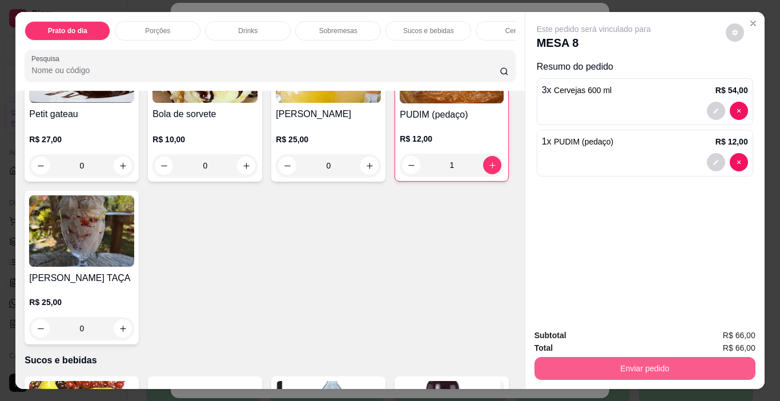
click at [652, 358] on button "Enviar pedido" at bounding box center [644, 368] width 221 height 23
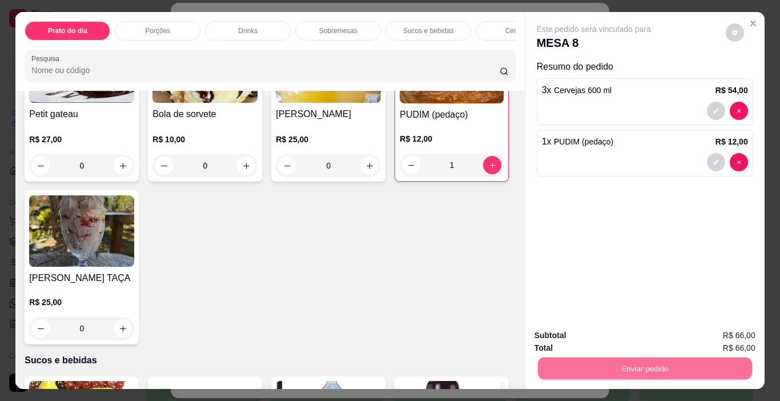
click at [713, 333] on button "Sim, quero registrar" at bounding box center [715, 335] width 82 height 21
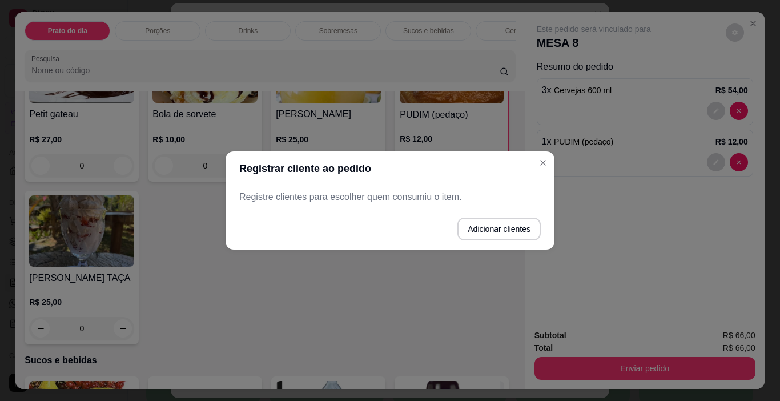
click at [275, 199] on p "Registre clientes para escolher quem consumiu o item." at bounding box center [389, 197] width 301 height 14
click at [496, 230] on button "Adicionar clientes" at bounding box center [498, 229] width 83 height 23
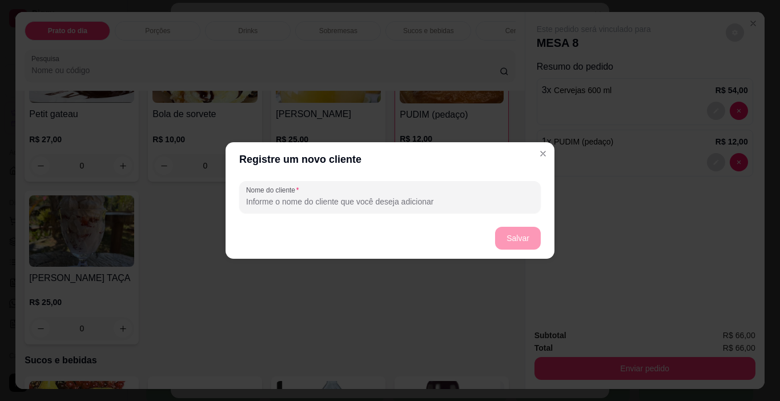
click at [273, 203] on input "Nome do cliente" at bounding box center [390, 201] width 288 height 11
type input "MIRIAM"
click at [522, 237] on button "Salvar" at bounding box center [518, 238] width 45 height 22
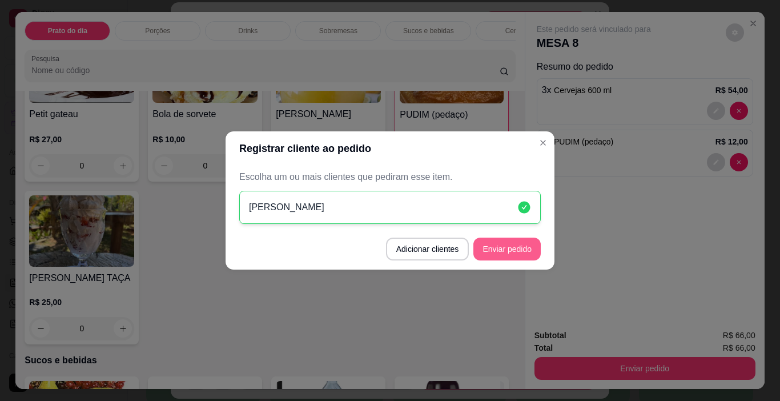
click at [508, 244] on button "Enviar pedido" at bounding box center [506, 249] width 67 height 23
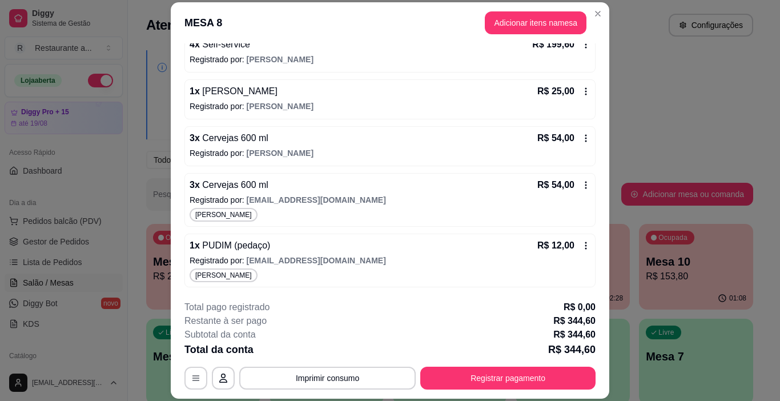
scroll to position [0, 0]
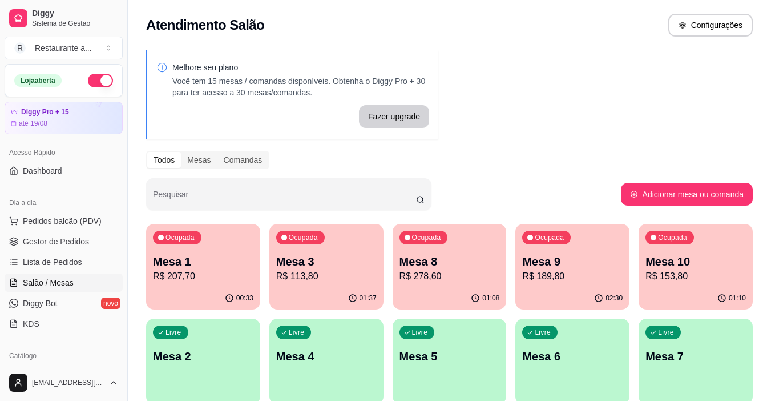
click at [444, 284] on div "Ocupada Mesa 8 R$ 278,60" at bounding box center [450, 255] width 114 height 63
click at [566, 282] on p "R$ 201,80" at bounding box center [572, 277] width 100 height 14
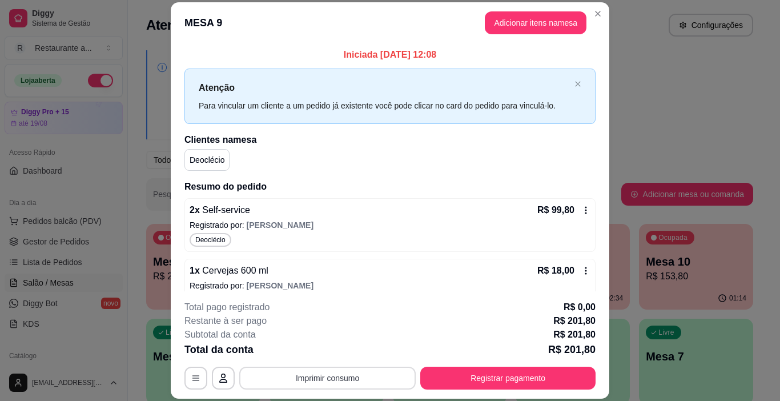
click at [314, 379] on button "Imprimir consumo" at bounding box center [327, 378] width 176 height 23
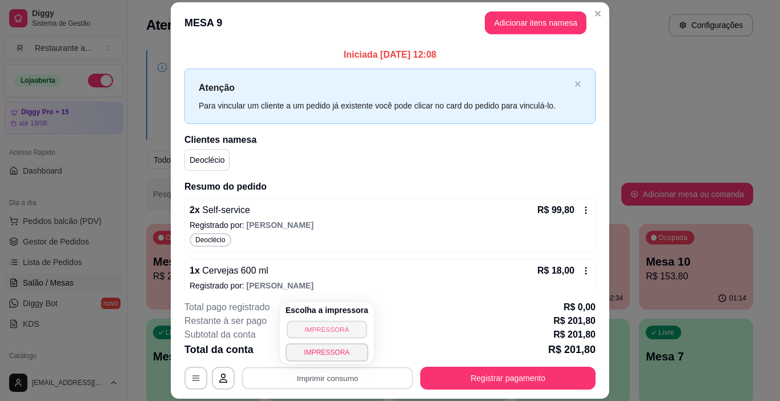
click at [324, 328] on button "IMPRESSORA" at bounding box center [327, 329] width 80 height 18
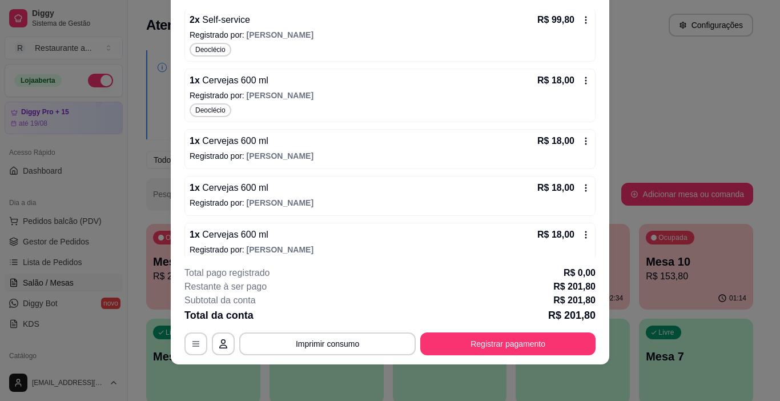
scroll to position [259, 0]
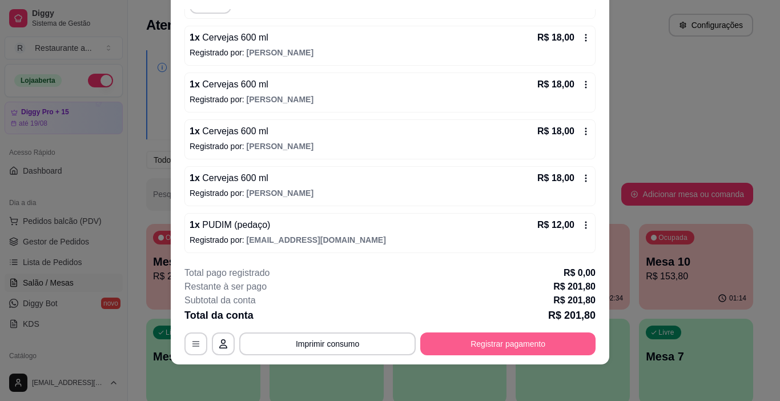
click at [494, 341] on button "Registrar pagamento" at bounding box center [507, 343] width 175 height 23
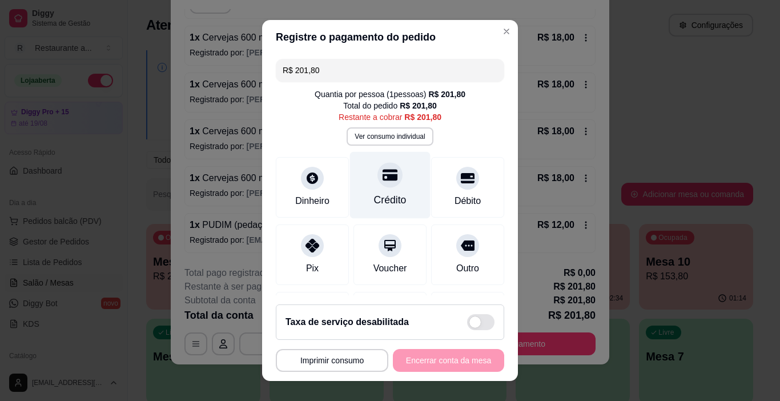
click at [379, 186] on div at bounding box center [389, 175] width 25 height 25
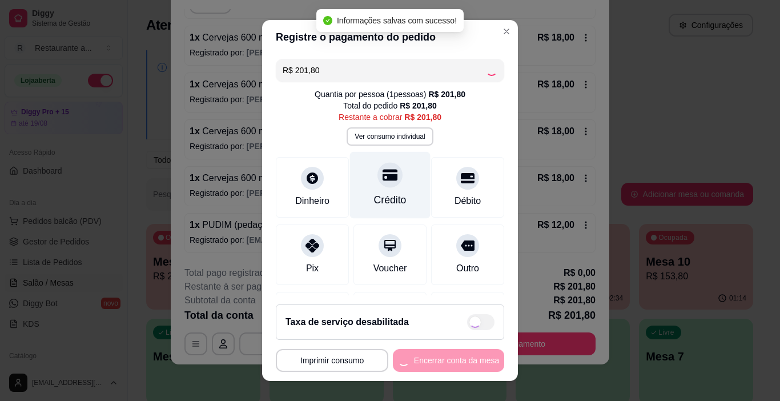
type input "R$ 0,00"
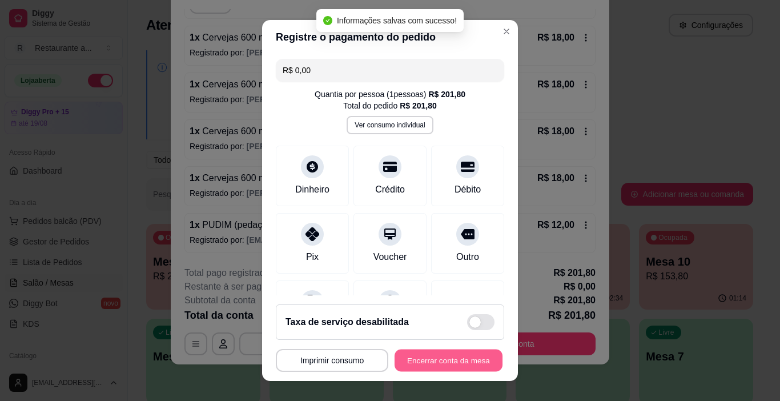
click at [435, 359] on button "Encerrar conta da mesa" at bounding box center [449, 360] width 108 height 22
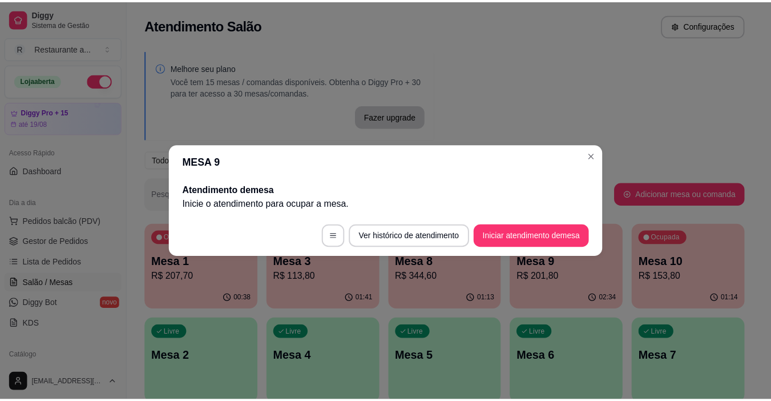
scroll to position [0, 0]
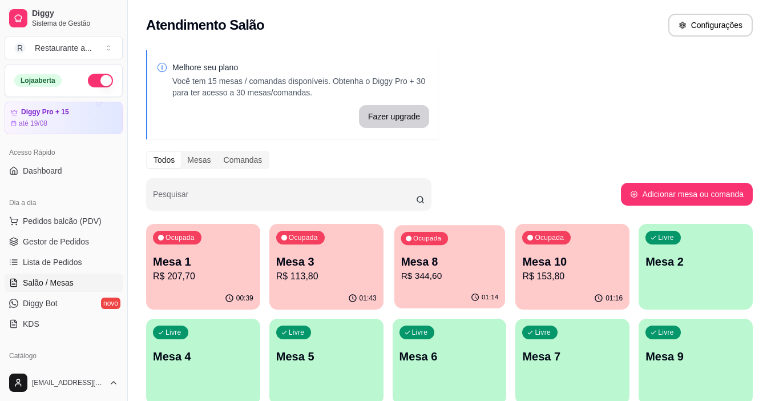
click at [475, 271] on p "R$ 344,60" at bounding box center [450, 276] width 98 height 13
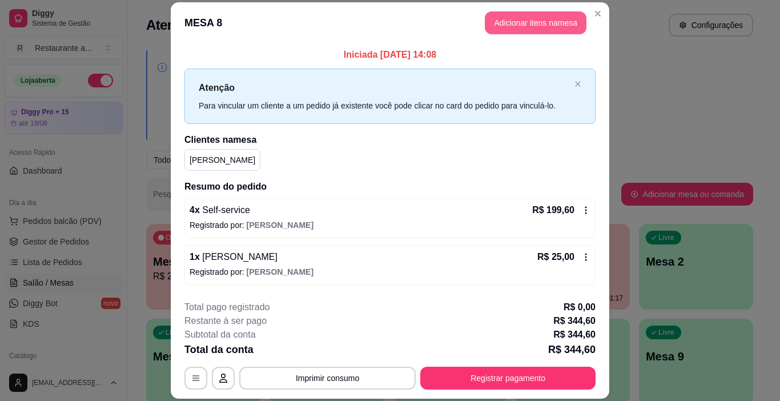
click at [516, 23] on button "Adicionar itens na mesa" at bounding box center [536, 22] width 102 height 23
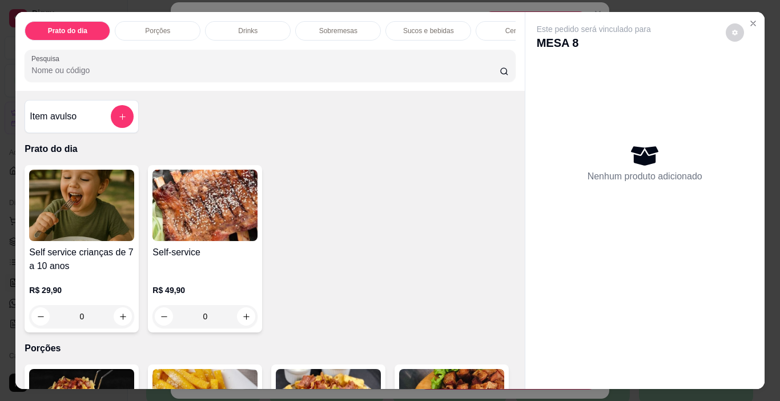
click at [429, 27] on p "Sucos e bebidas" at bounding box center [428, 30] width 51 height 9
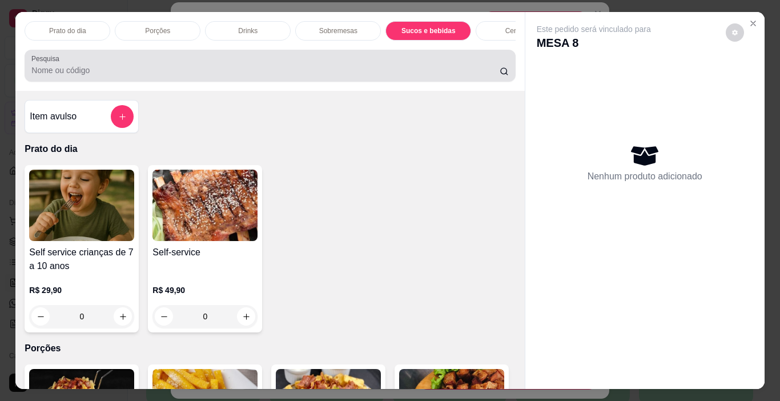
scroll to position [29, 0]
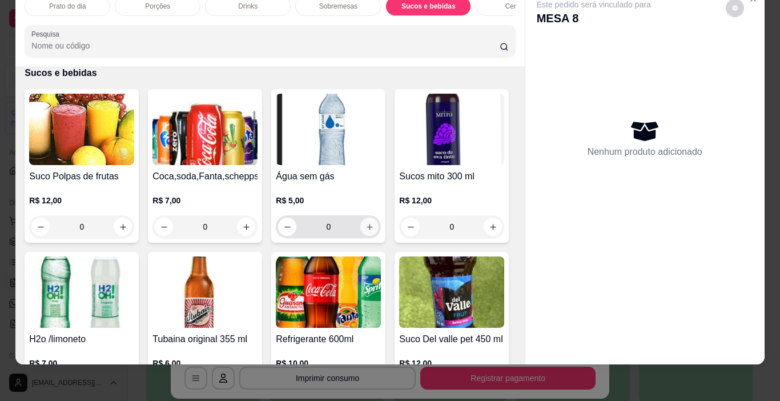
click at [366, 226] on icon "increase-product-quantity" at bounding box center [369, 227] width 9 height 9
type input "1"
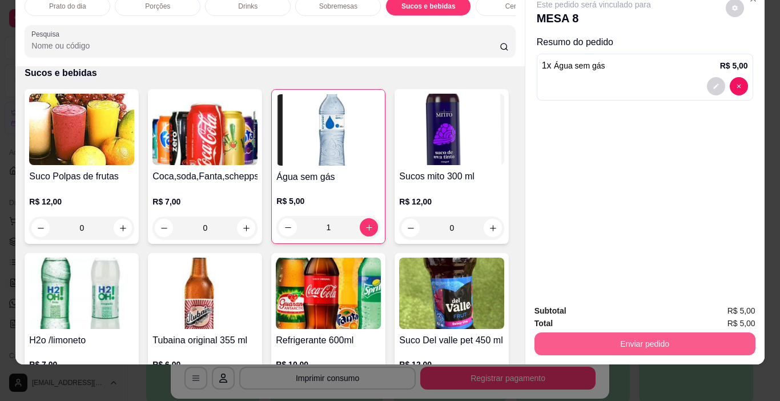
click at [622, 332] on button "Enviar pedido" at bounding box center [644, 343] width 221 height 23
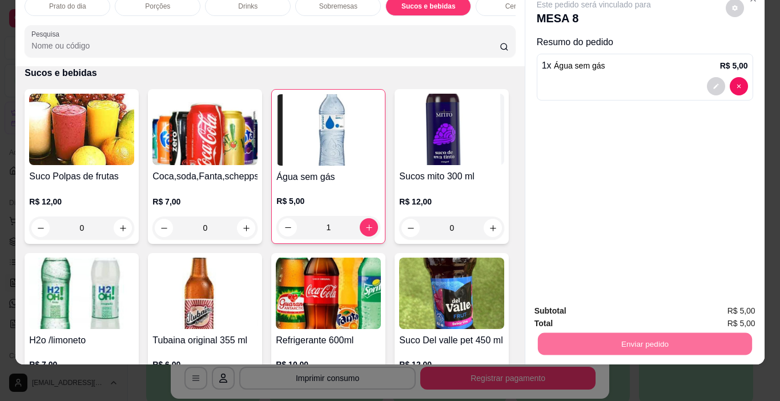
click at [616, 308] on button "Não registrar e enviar pedido" at bounding box center [607, 307] width 119 height 22
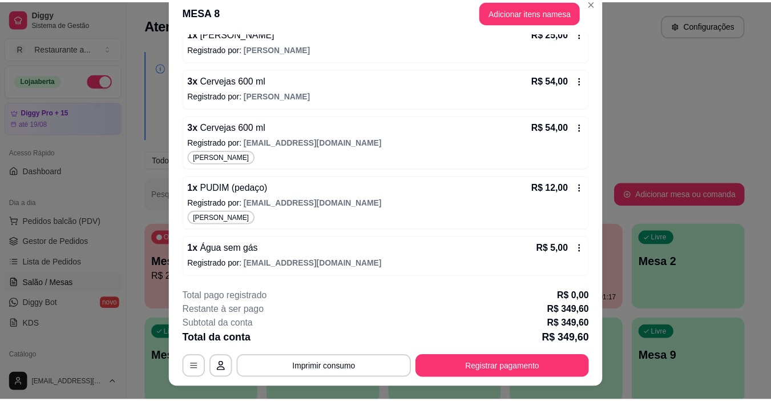
scroll to position [0, 0]
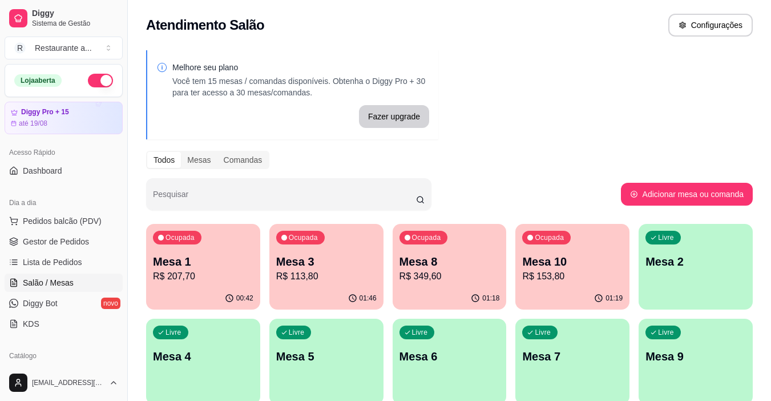
click at [341, 274] on p "R$ 113,80" at bounding box center [326, 277] width 100 height 14
click at [433, 276] on p "R$ 349,60" at bounding box center [450, 277] width 100 height 14
click at [340, 279] on p "R$ 113,80" at bounding box center [326, 277] width 100 height 14
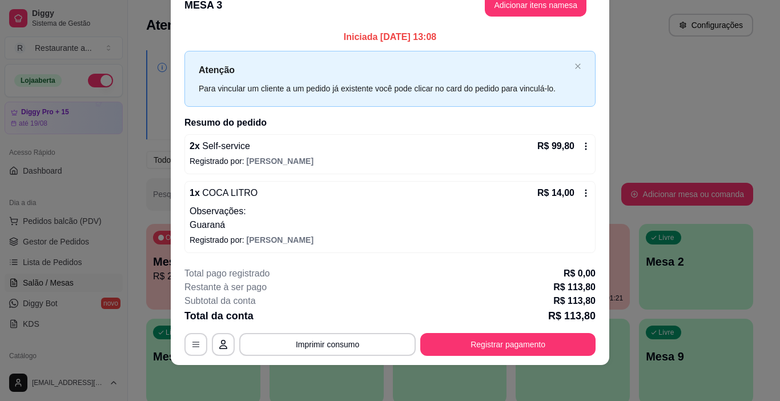
scroll to position [26, 0]
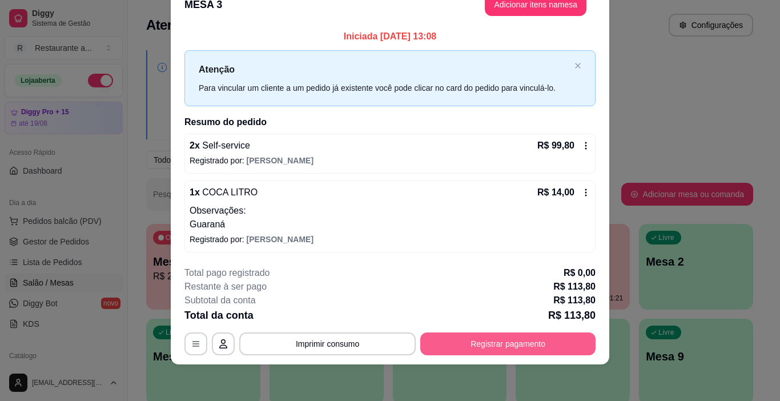
click at [491, 342] on button "Registrar pagamento" at bounding box center [507, 343] width 175 height 23
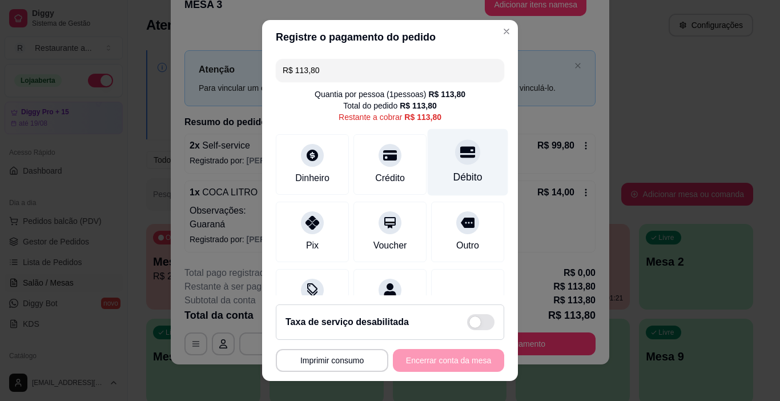
click at [455, 160] on div at bounding box center [467, 152] width 25 height 25
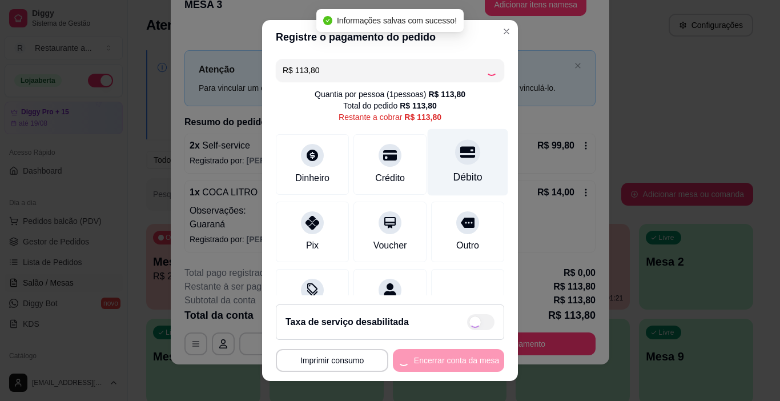
type input "R$ 0,00"
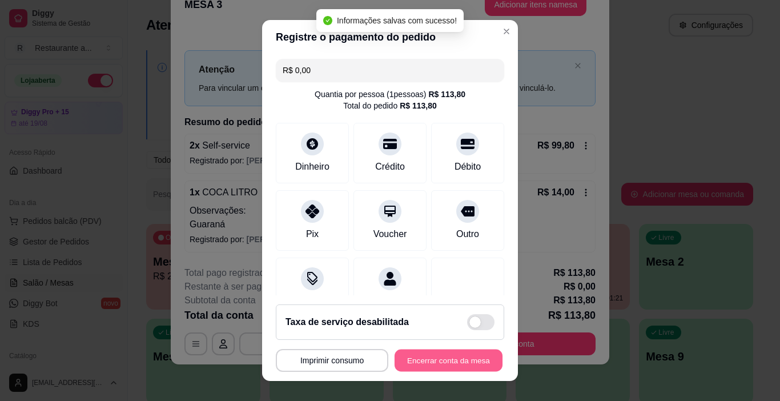
click at [441, 357] on button "Encerrar conta da mesa" at bounding box center [449, 360] width 108 height 22
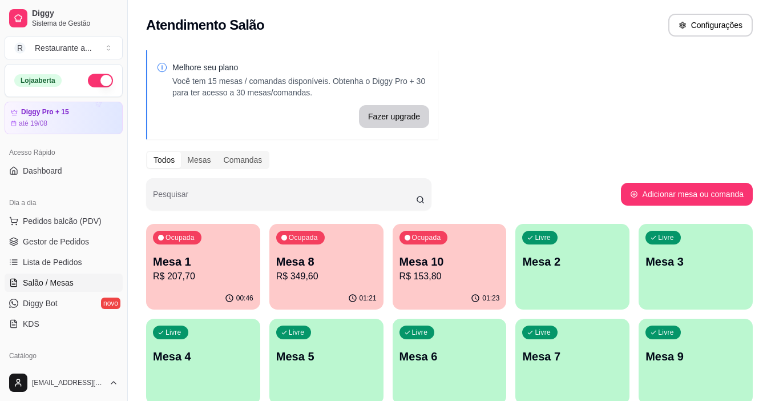
click at [459, 280] on p "R$ 153,80" at bounding box center [450, 277] width 100 height 14
click at [314, 280] on p "R$ 349,60" at bounding box center [326, 277] width 100 height 14
click at [472, 262] on p "Mesa 10" at bounding box center [450, 262] width 100 height 16
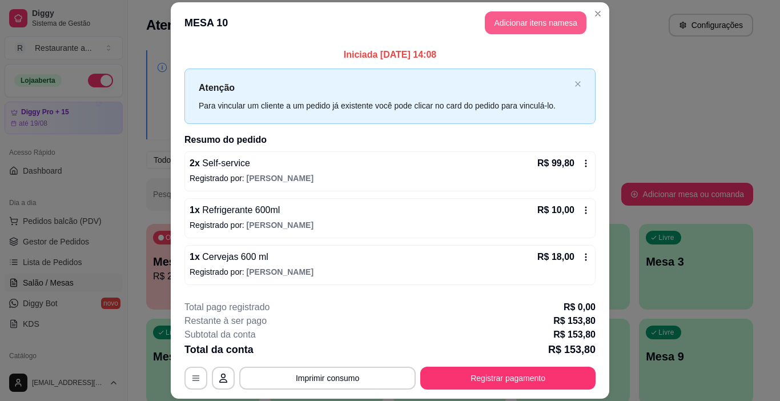
click at [541, 19] on button "Adicionar itens na mesa" at bounding box center [536, 22] width 102 height 23
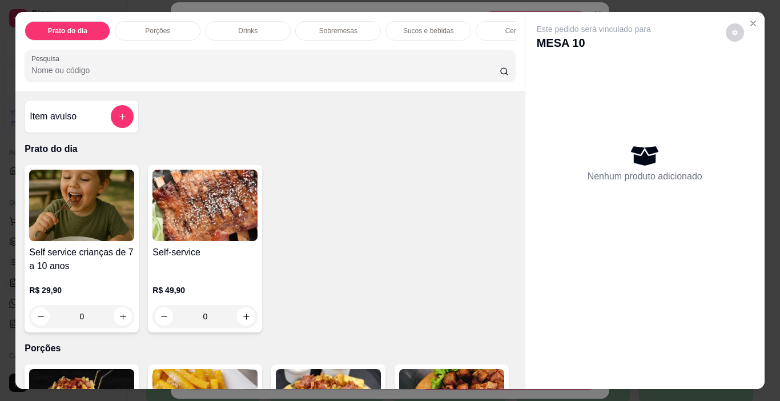
click at [337, 26] on p "Sobremesas" at bounding box center [338, 30] width 38 height 9
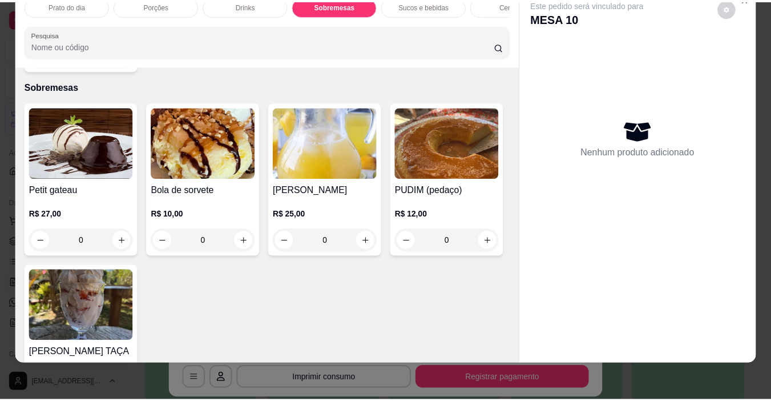
scroll to position [1075, 0]
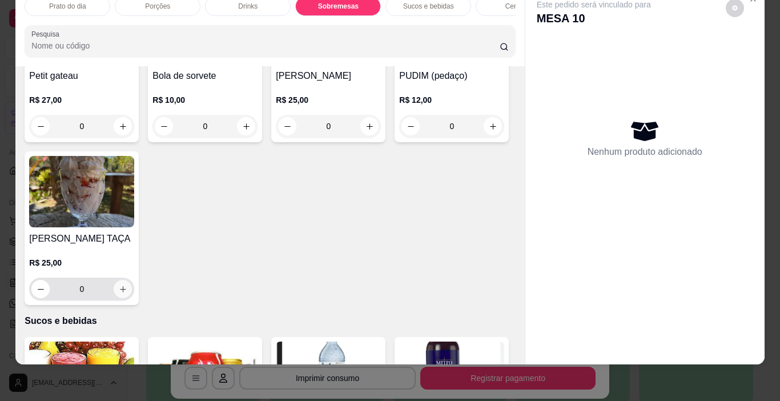
click at [127, 288] on icon "increase-product-quantity" at bounding box center [123, 289] width 9 height 9
type input "1"
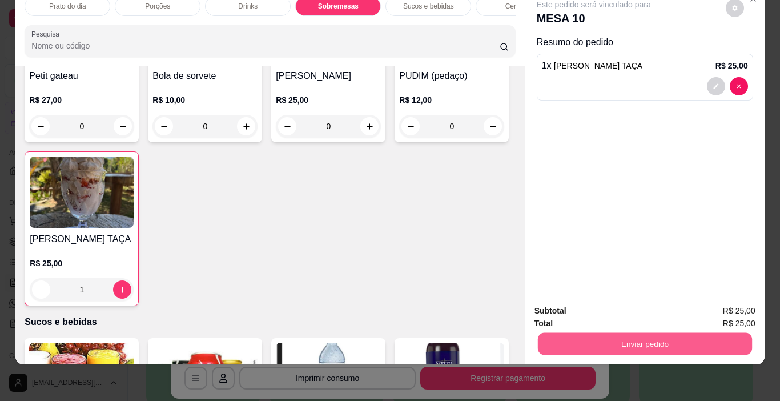
click at [649, 333] on button "Enviar pedido" at bounding box center [644, 344] width 214 height 22
click at [600, 304] on button "Não registrar e enviar pedido" at bounding box center [607, 307] width 119 height 22
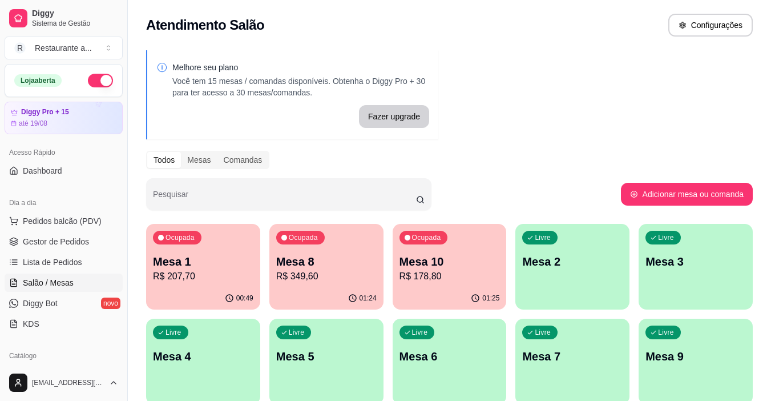
click at [462, 277] on p "R$ 178,80" at bounding box center [450, 277] width 100 height 14
click at [343, 271] on p "R$ 349,60" at bounding box center [326, 277] width 100 height 14
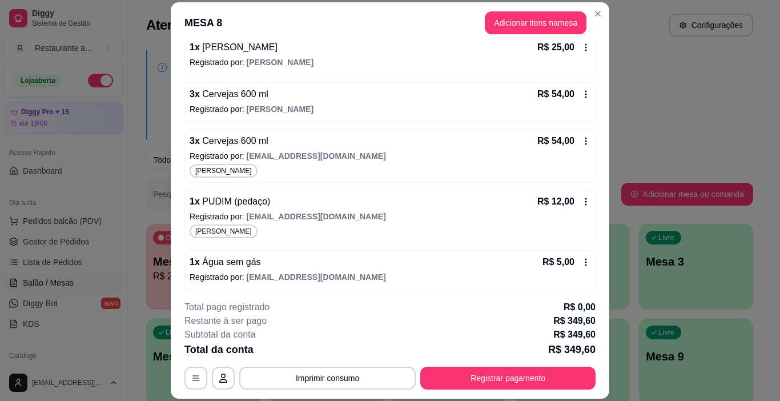
scroll to position [212, 0]
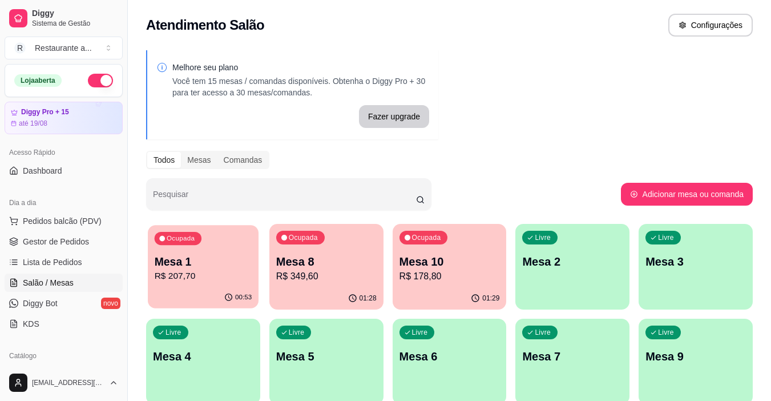
click at [202, 267] on p "Mesa 1" at bounding box center [204, 261] width 98 height 15
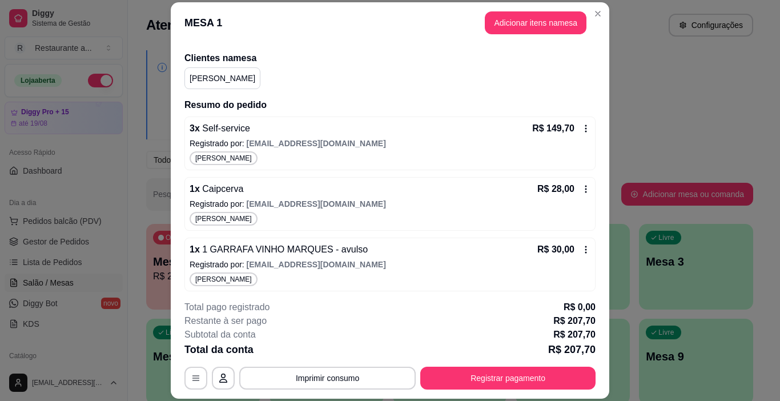
scroll to position [86, 0]
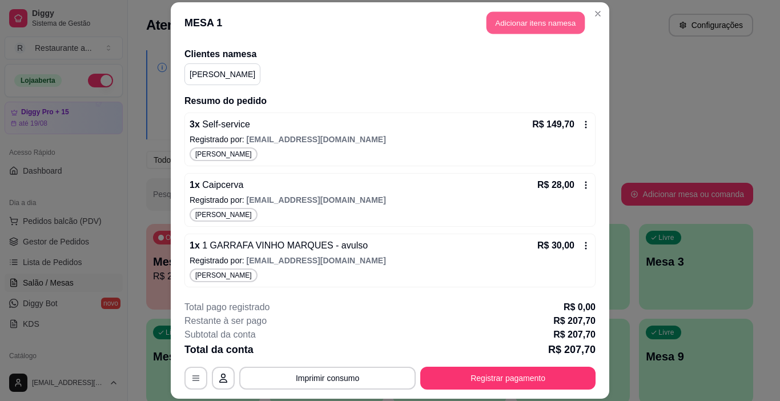
click at [514, 22] on button "Adicionar itens na mesa" at bounding box center [535, 22] width 98 height 22
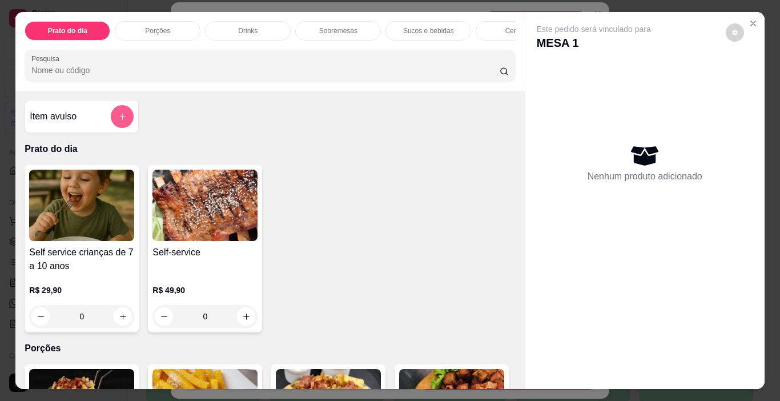
click at [118, 118] on icon "add-separate-item" at bounding box center [122, 116] width 9 height 9
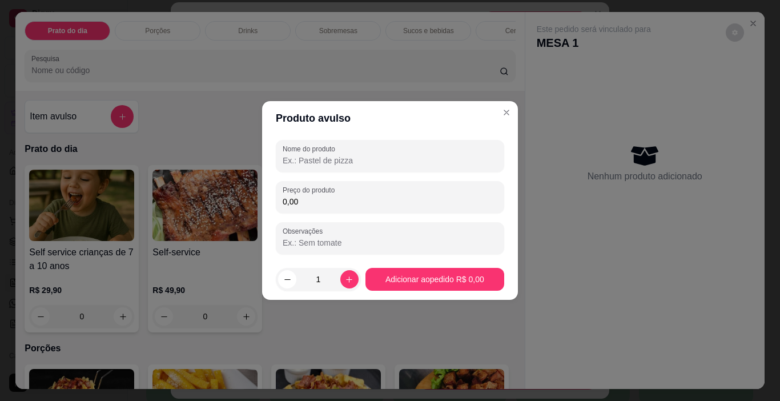
click at [312, 157] on input "Nome do produto" at bounding box center [390, 160] width 215 height 11
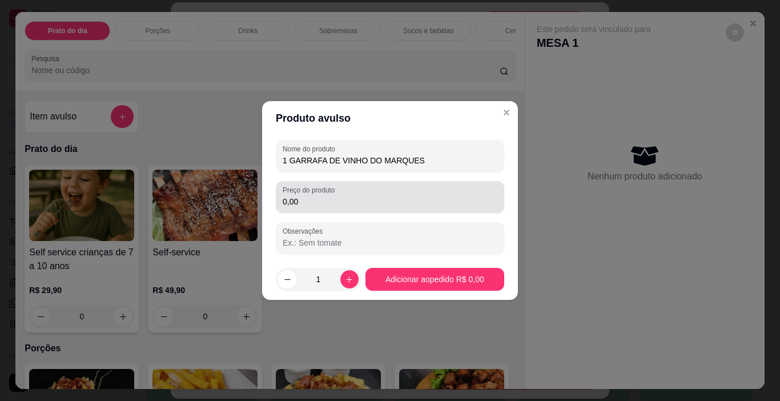
type input "1 GARRAFA DE VINHO DO MARQUES"
click at [304, 198] on input "0,00" at bounding box center [390, 201] width 215 height 11
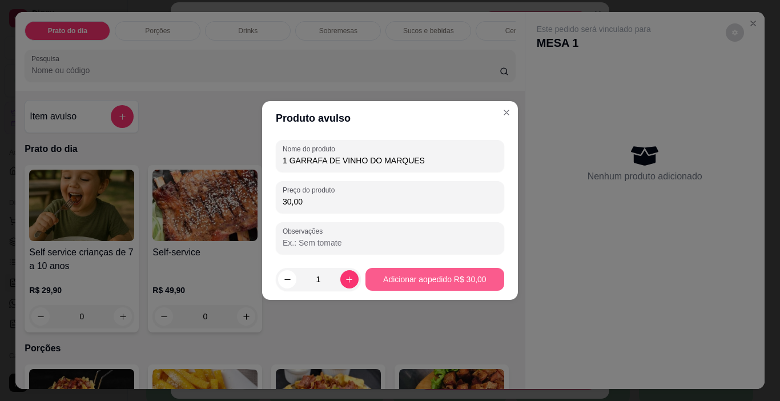
type input "30,00"
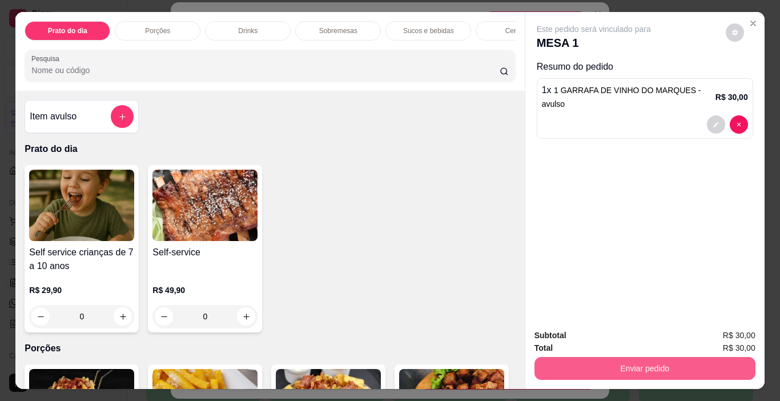
click at [665, 363] on button "Enviar pedido" at bounding box center [644, 368] width 221 height 23
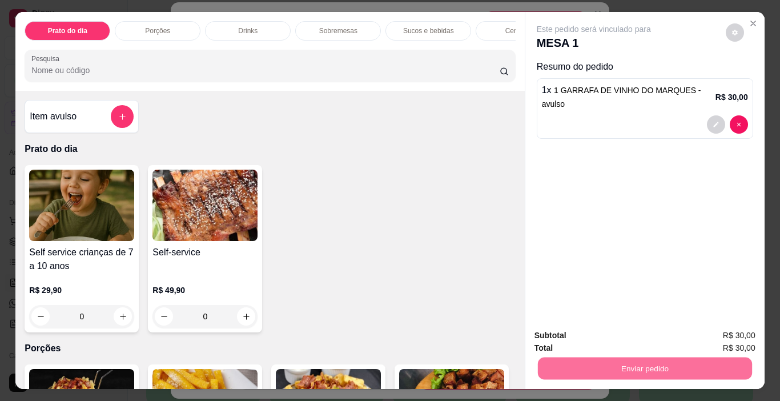
click at [626, 333] on button "Não registrar e enviar pedido" at bounding box center [606, 335] width 115 height 21
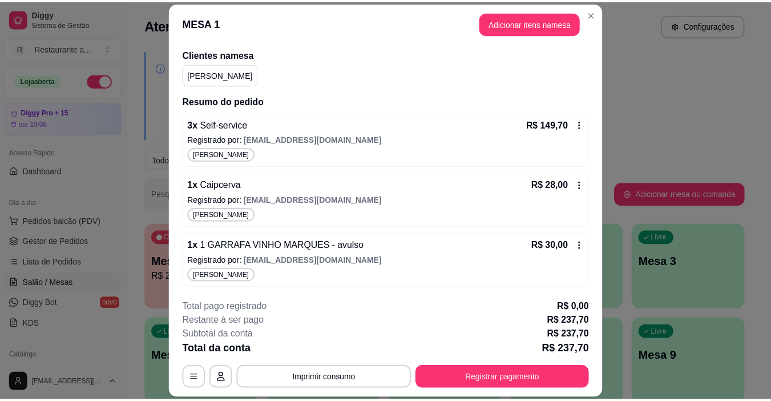
scroll to position [132, 0]
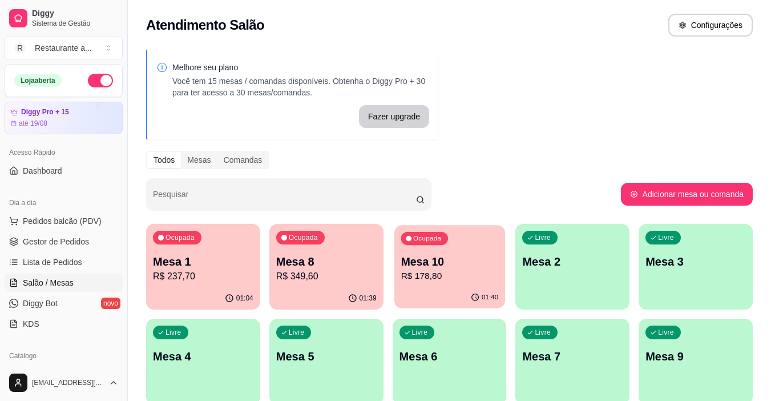
click at [446, 267] on p "Mesa 10" at bounding box center [450, 261] width 98 height 15
click at [469, 274] on p "R$ 178,80" at bounding box center [450, 277] width 100 height 14
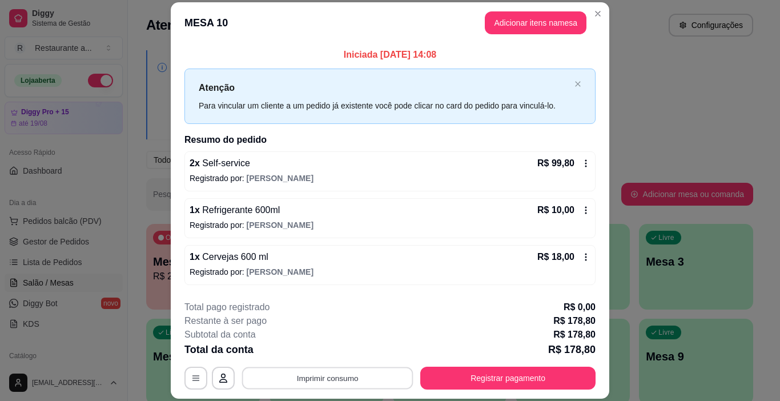
click at [317, 379] on button "Imprimir consumo" at bounding box center [327, 378] width 171 height 22
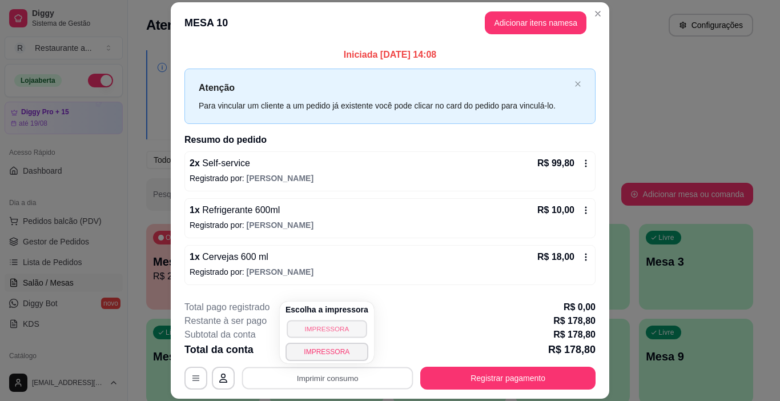
click at [316, 325] on button "IMPRESSORA" at bounding box center [327, 329] width 80 height 18
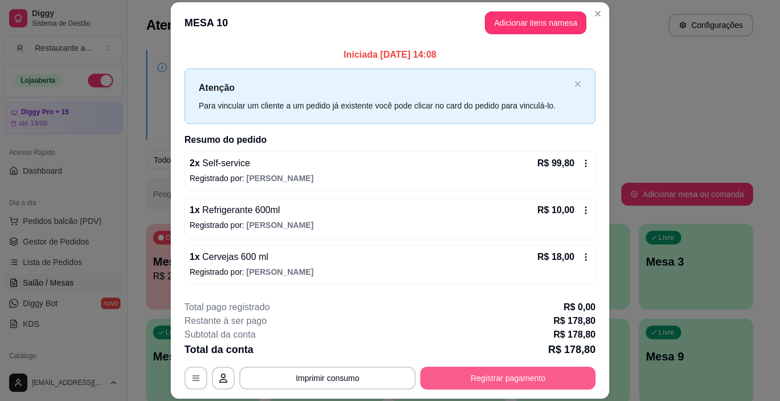
click at [496, 376] on button "Registrar pagamento" at bounding box center [507, 378] width 175 height 23
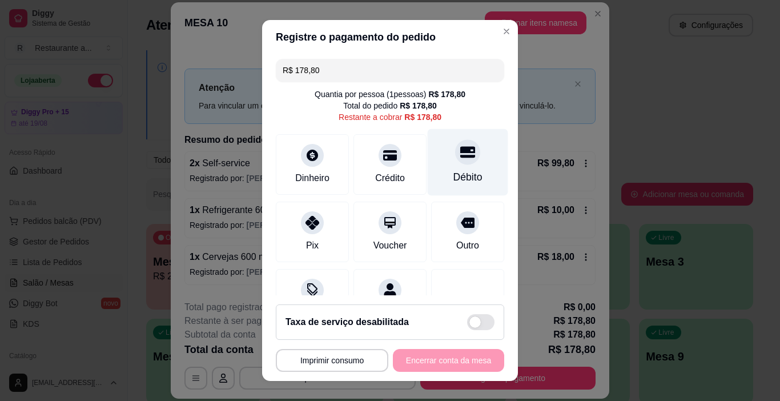
click at [455, 164] on div at bounding box center [467, 152] width 25 height 25
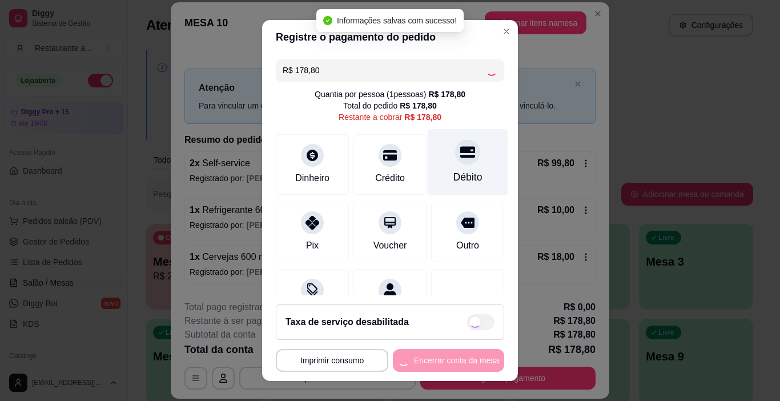
type input "R$ 0,00"
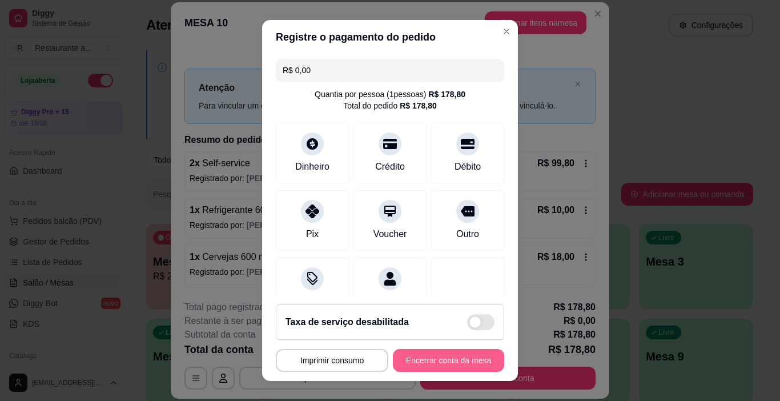
click at [434, 356] on button "Encerrar conta da mesa" at bounding box center [448, 360] width 111 height 23
